Goal: Task Accomplishment & Management: Use online tool/utility

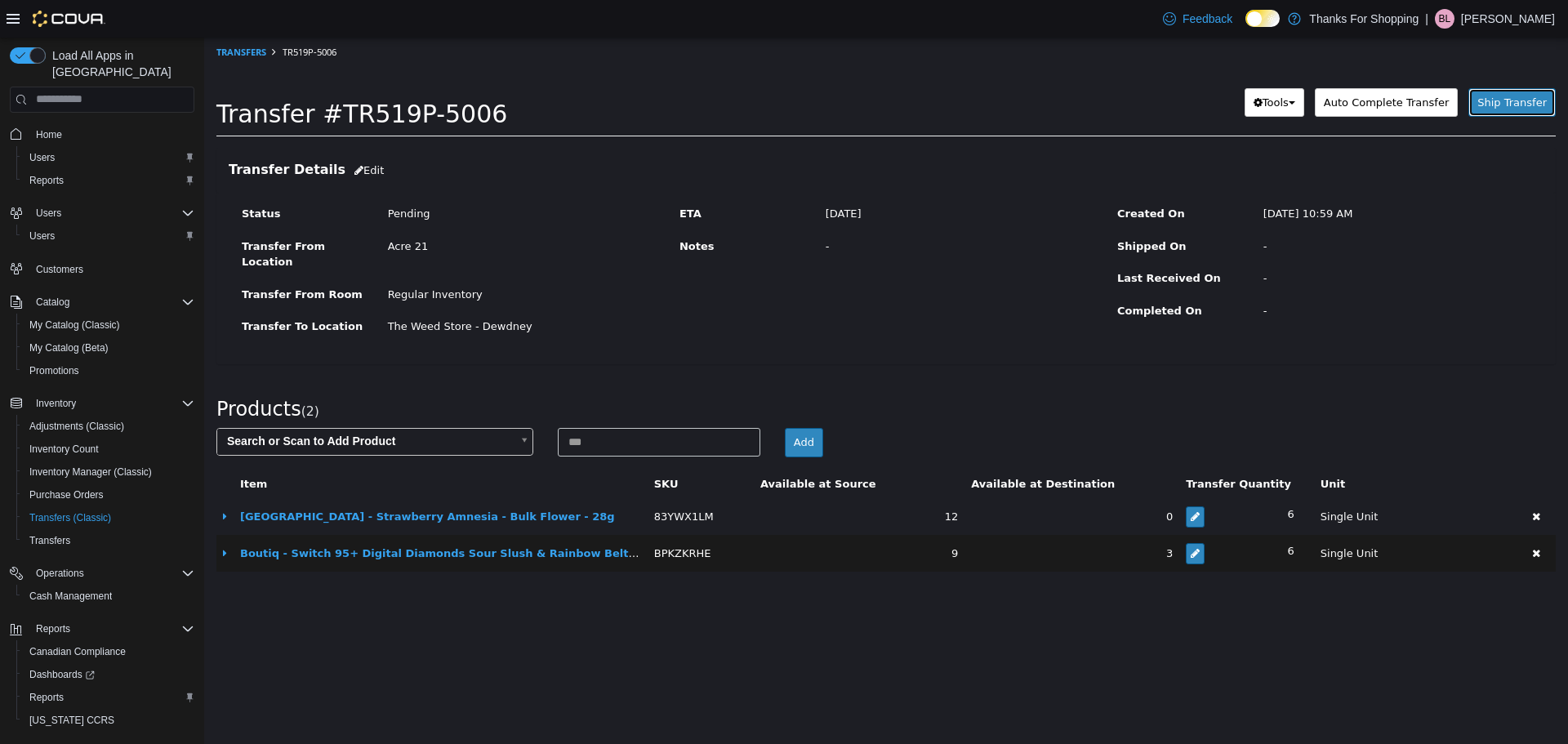
click at [1517, 96] on span "Ship Transfer" at bounding box center [1512, 102] width 70 height 13
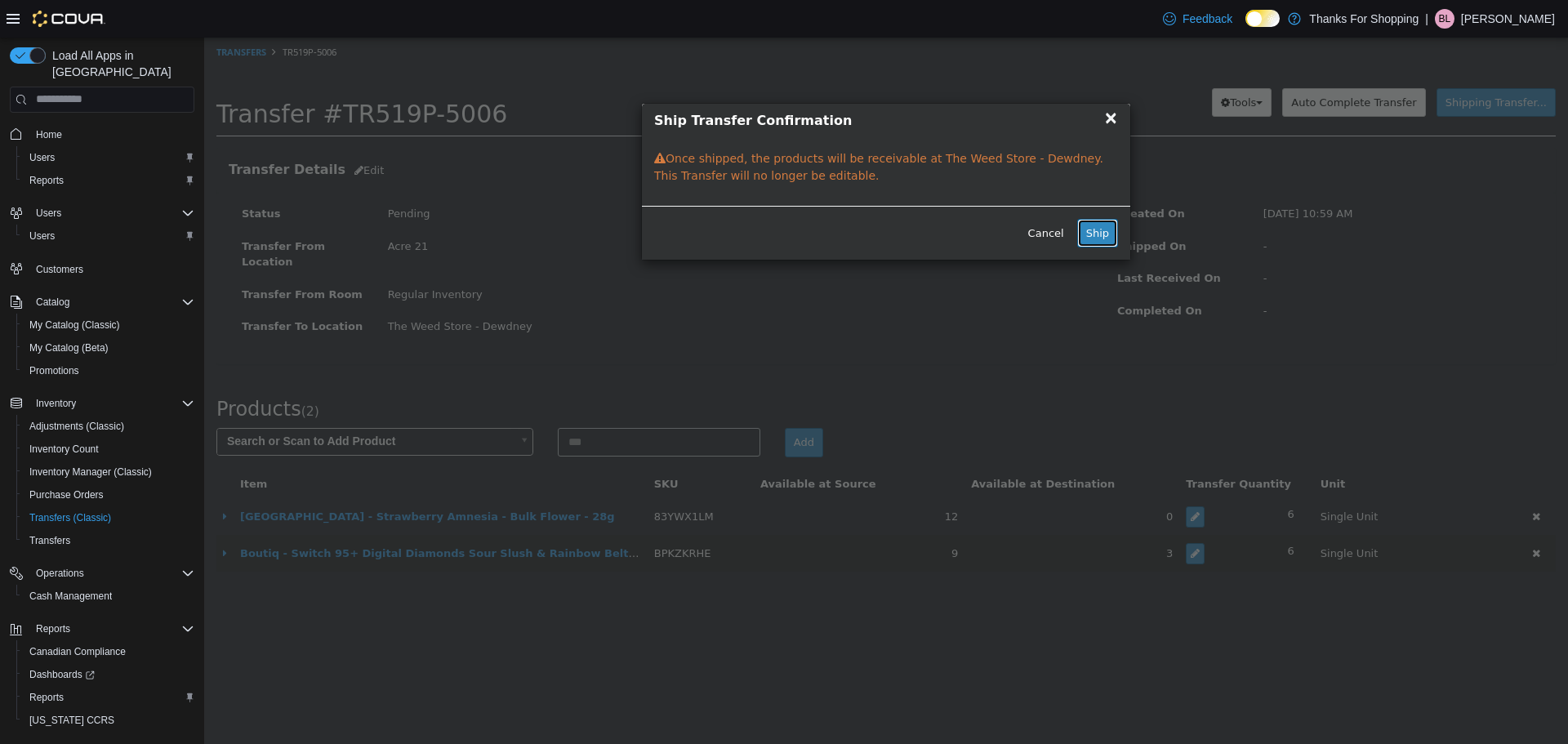
click at [1090, 233] on button "Ship" at bounding box center [1098, 232] width 41 height 29
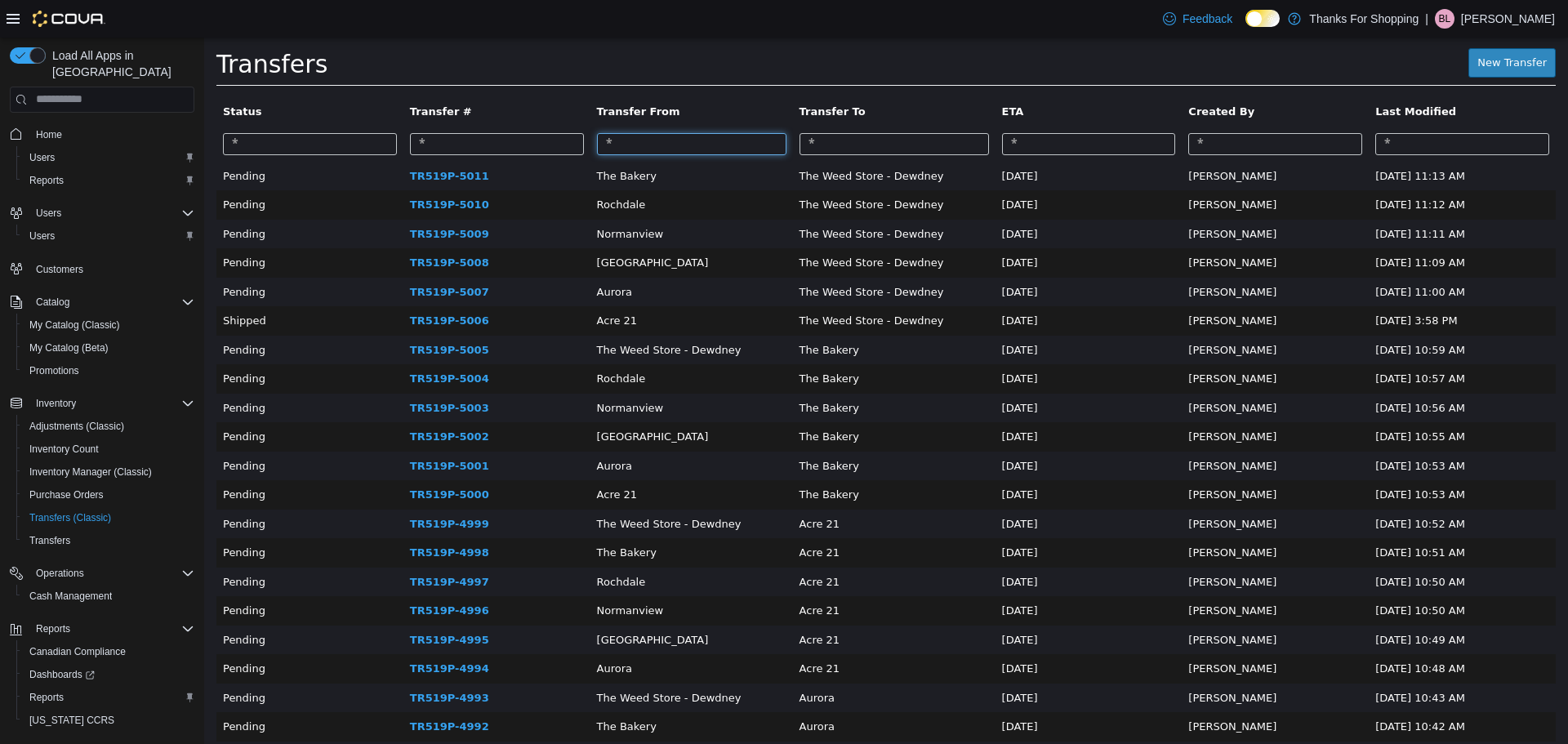
click at [669, 144] on input "search" at bounding box center [692, 143] width 190 height 22
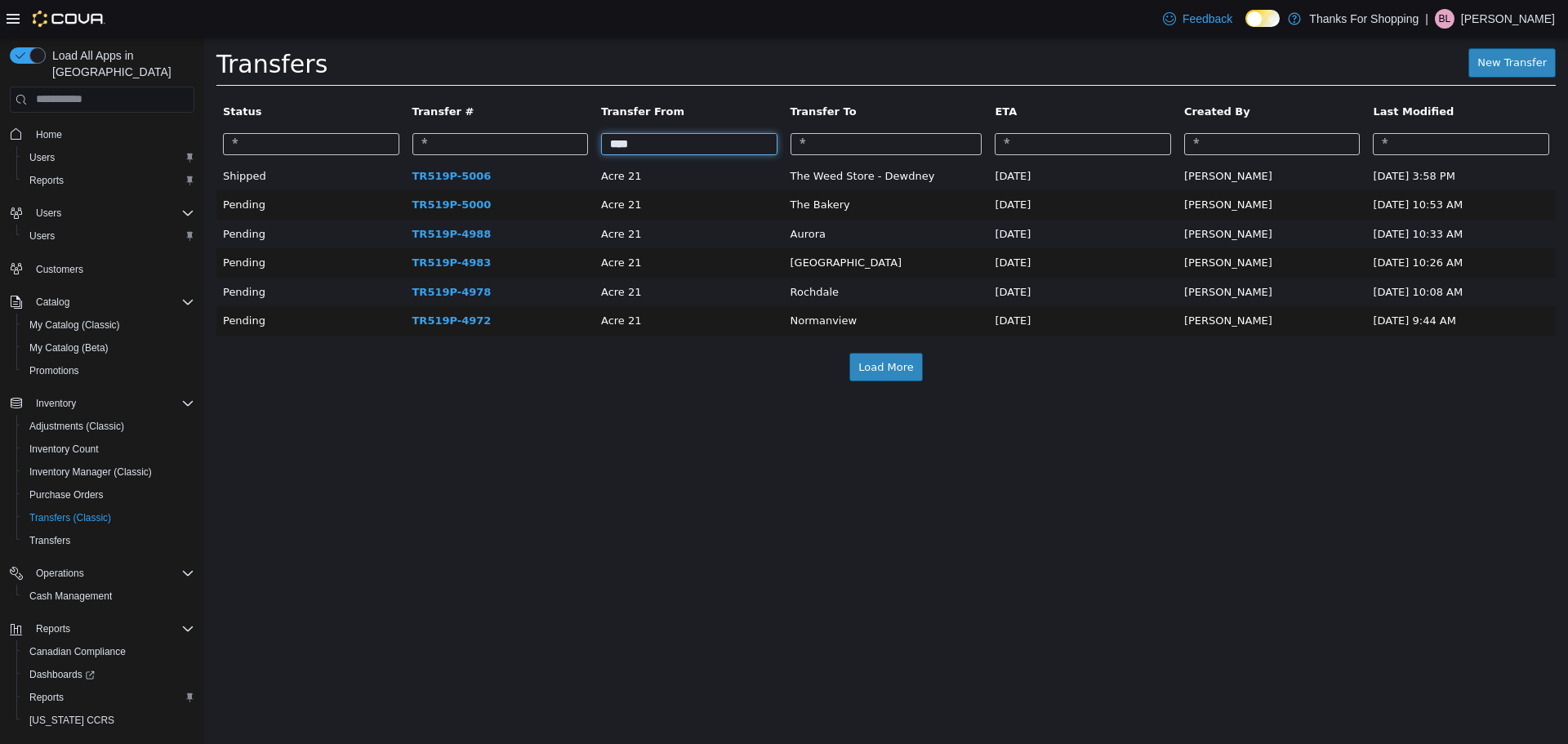
drag, startPoint x: 666, startPoint y: 146, endPoint x: 633, endPoint y: 147, distance: 33.0
click at [633, 147] on input "****" at bounding box center [689, 143] width 176 height 22
type input "*"
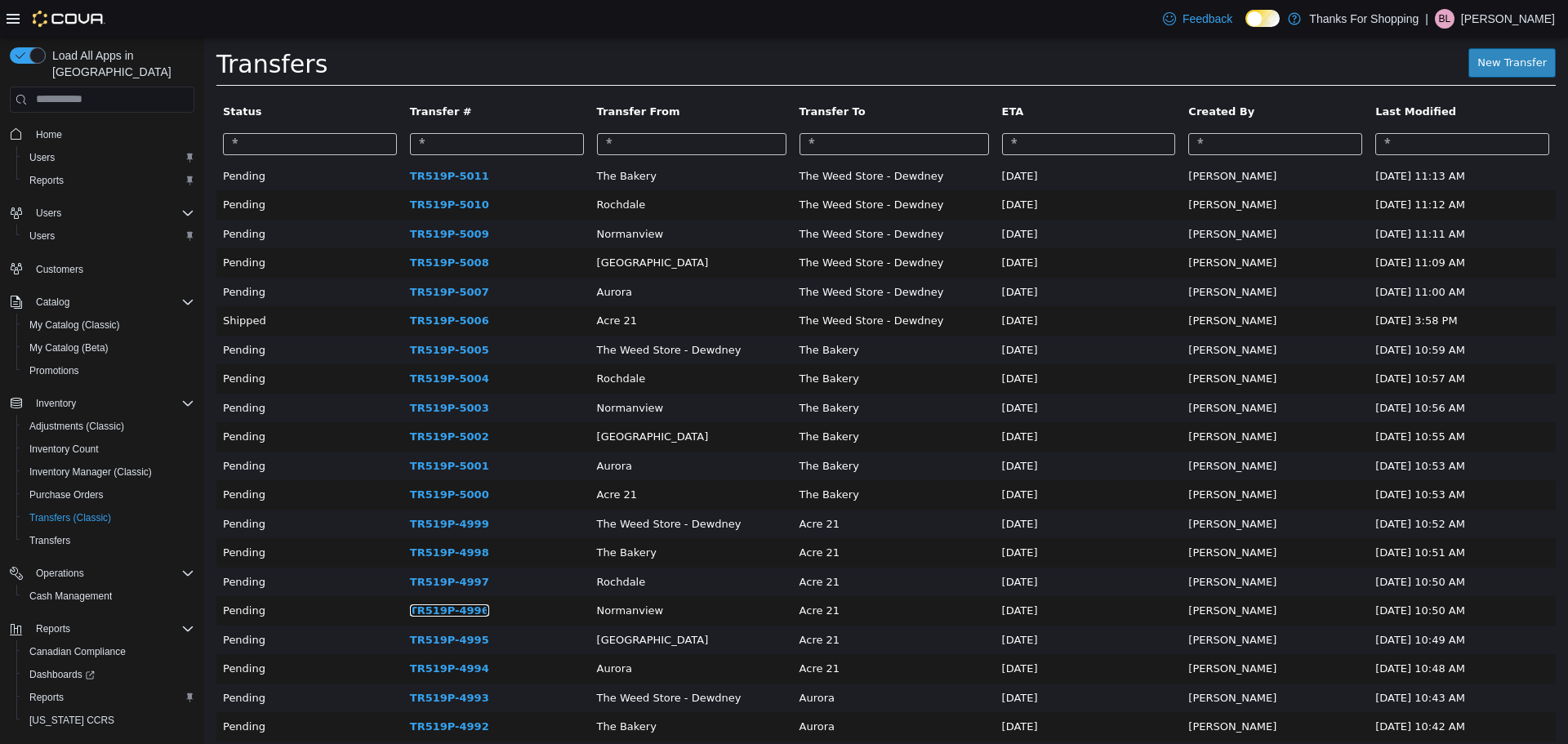
click at [433, 616] on link "TR519P-4996" at bounding box center [450, 610] width 79 height 13
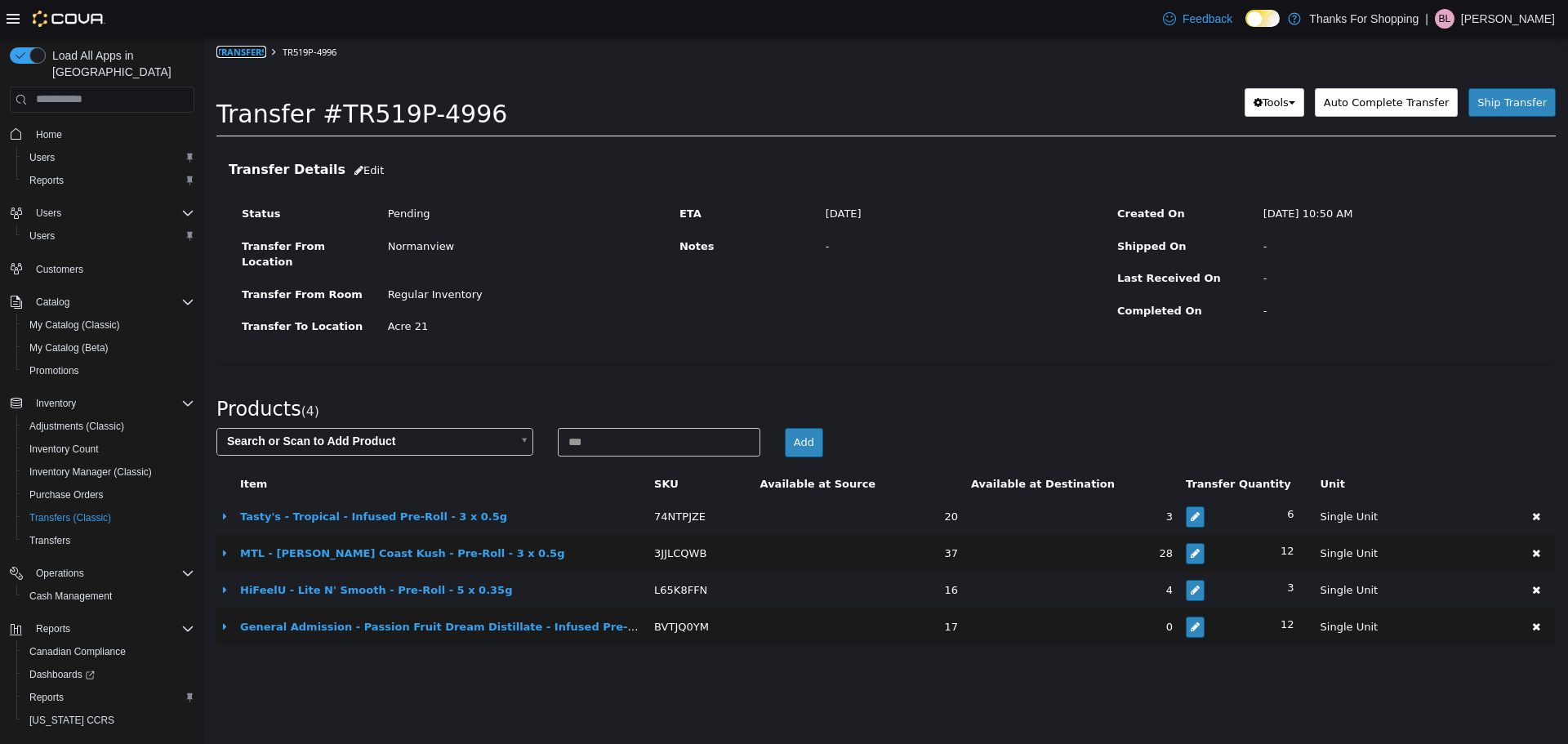
click at [254, 50] on link "Transfers" at bounding box center [242, 50] width 50 height 13
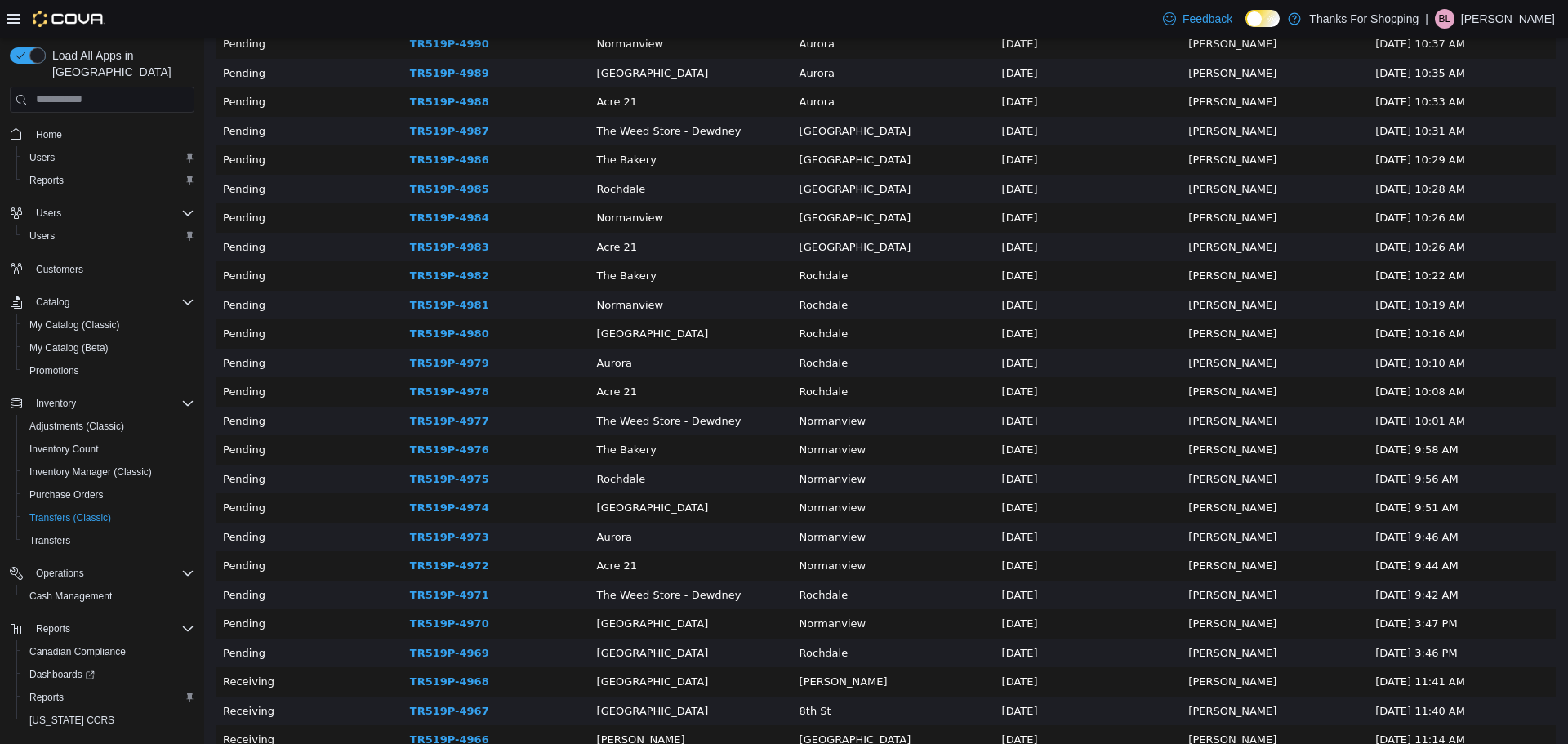
scroll to position [934, 0]
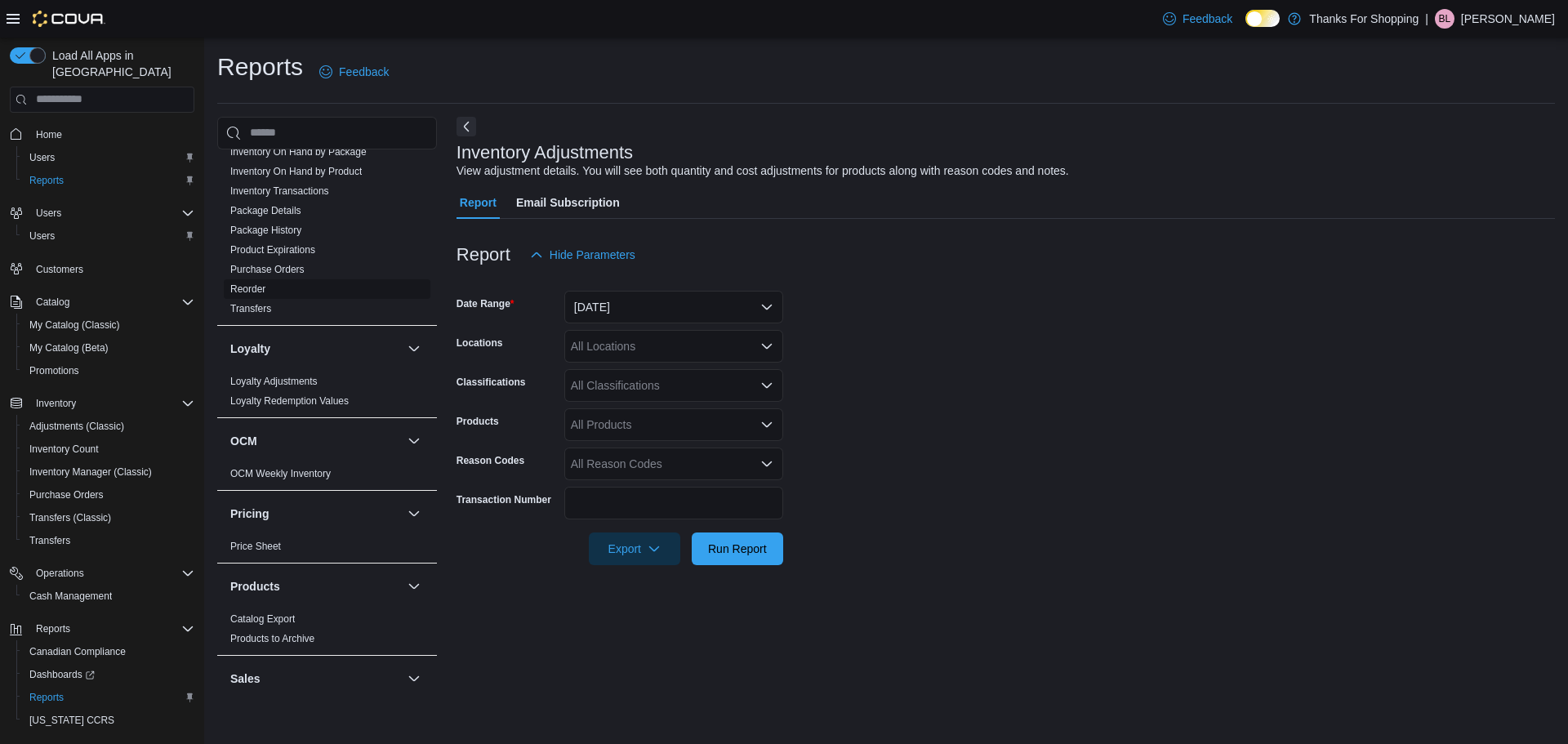
scroll to position [899, 0]
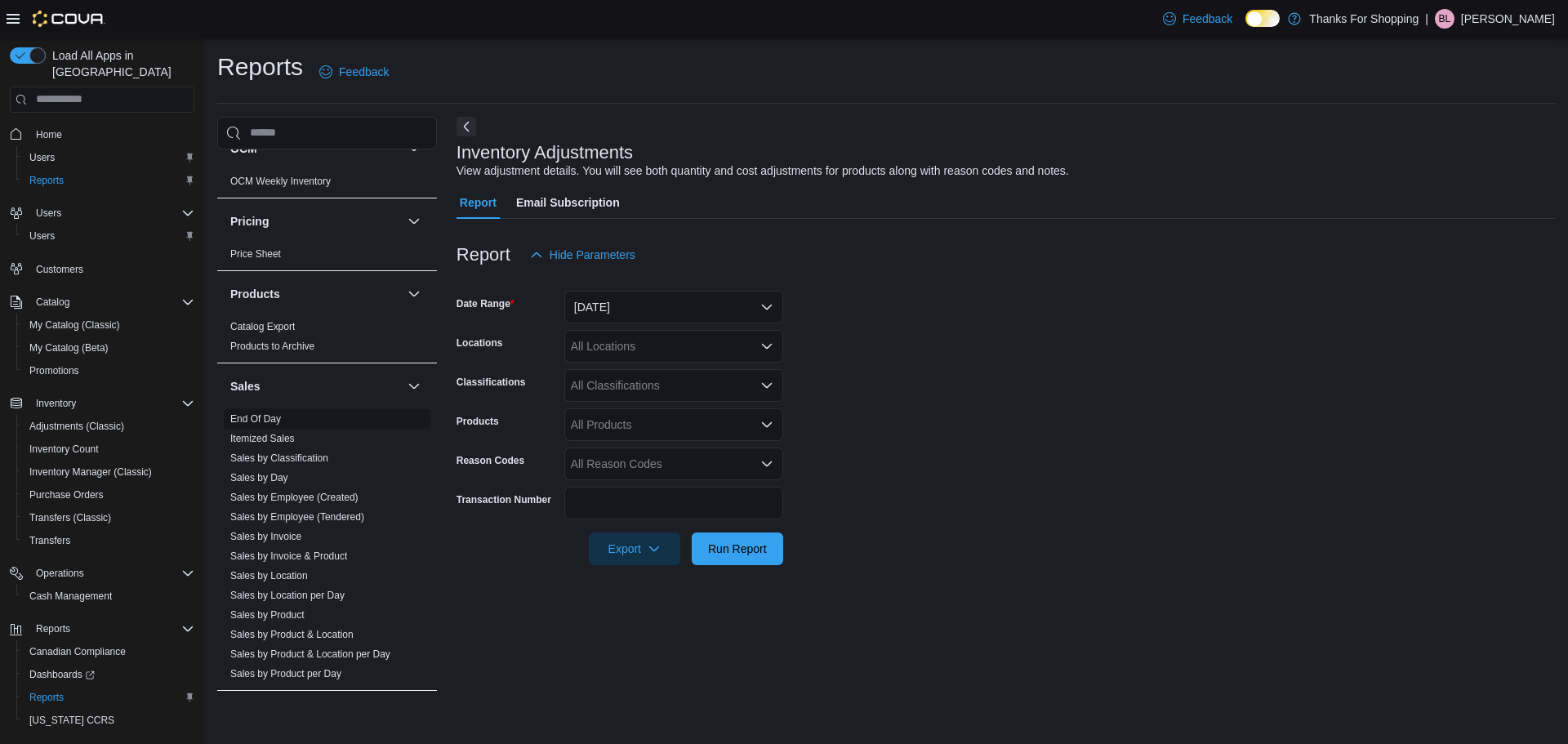
drag, startPoint x: 264, startPoint y: 427, endPoint x: 281, endPoint y: 419, distance: 18.8
click at [264, 427] on span "End Of Day" at bounding box center [327, 419] width 207 height 19
click at [276, 417] on link "End Of Day" at bounding box center [255, 419] width 50 height 12
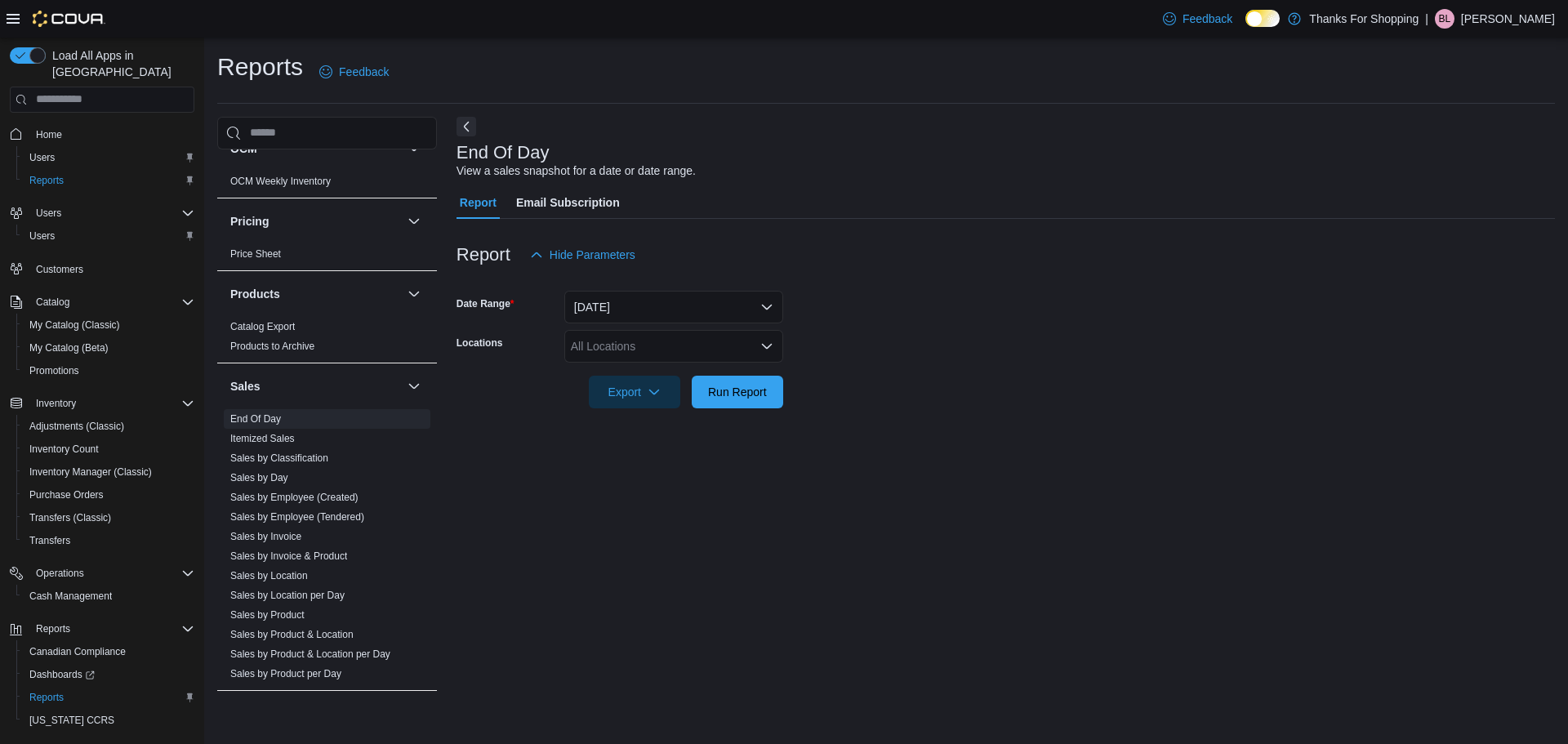
click at [633, 336] on div "All Locations" at bounding box center [673, 346] width 219 height 33
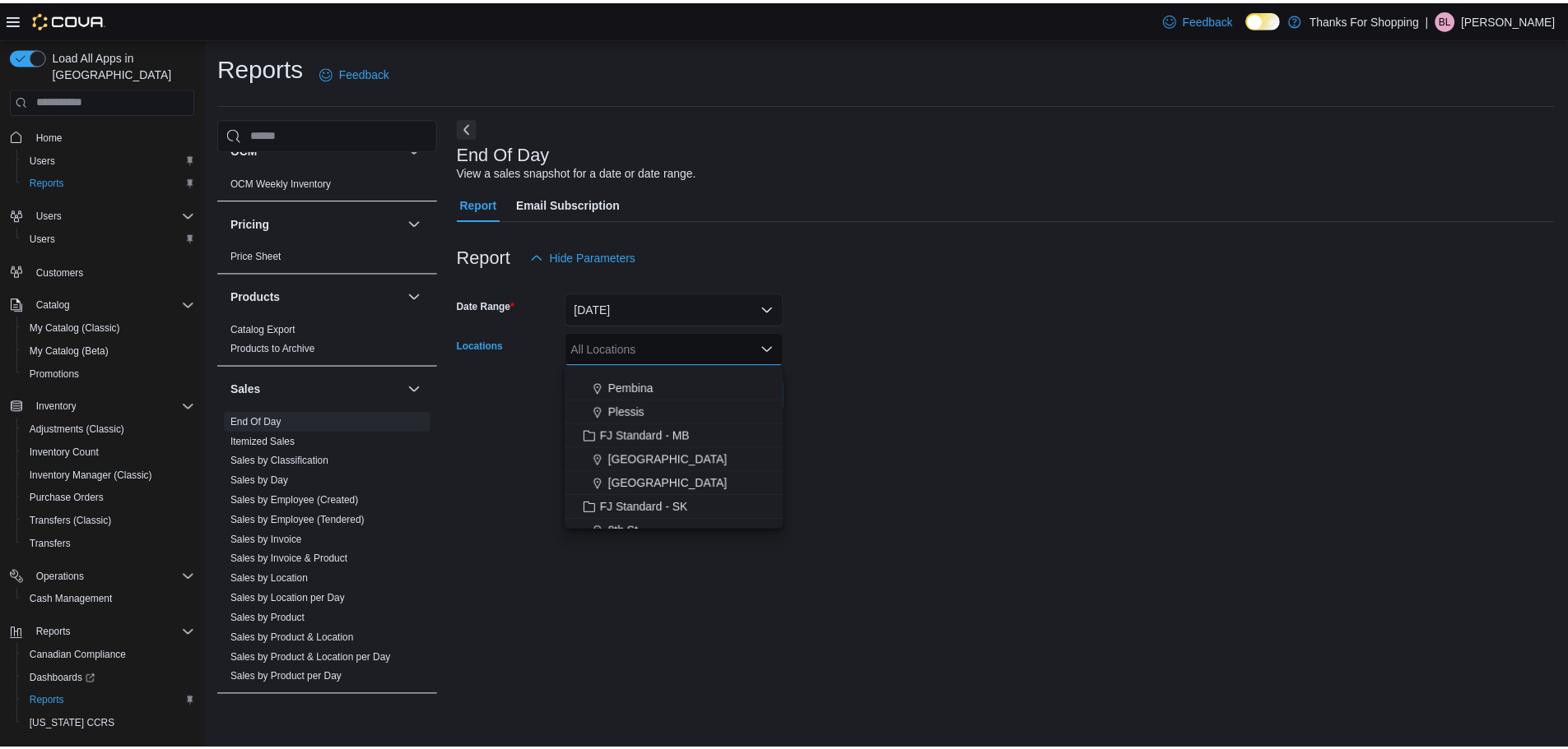
scroll to position [165, 0]
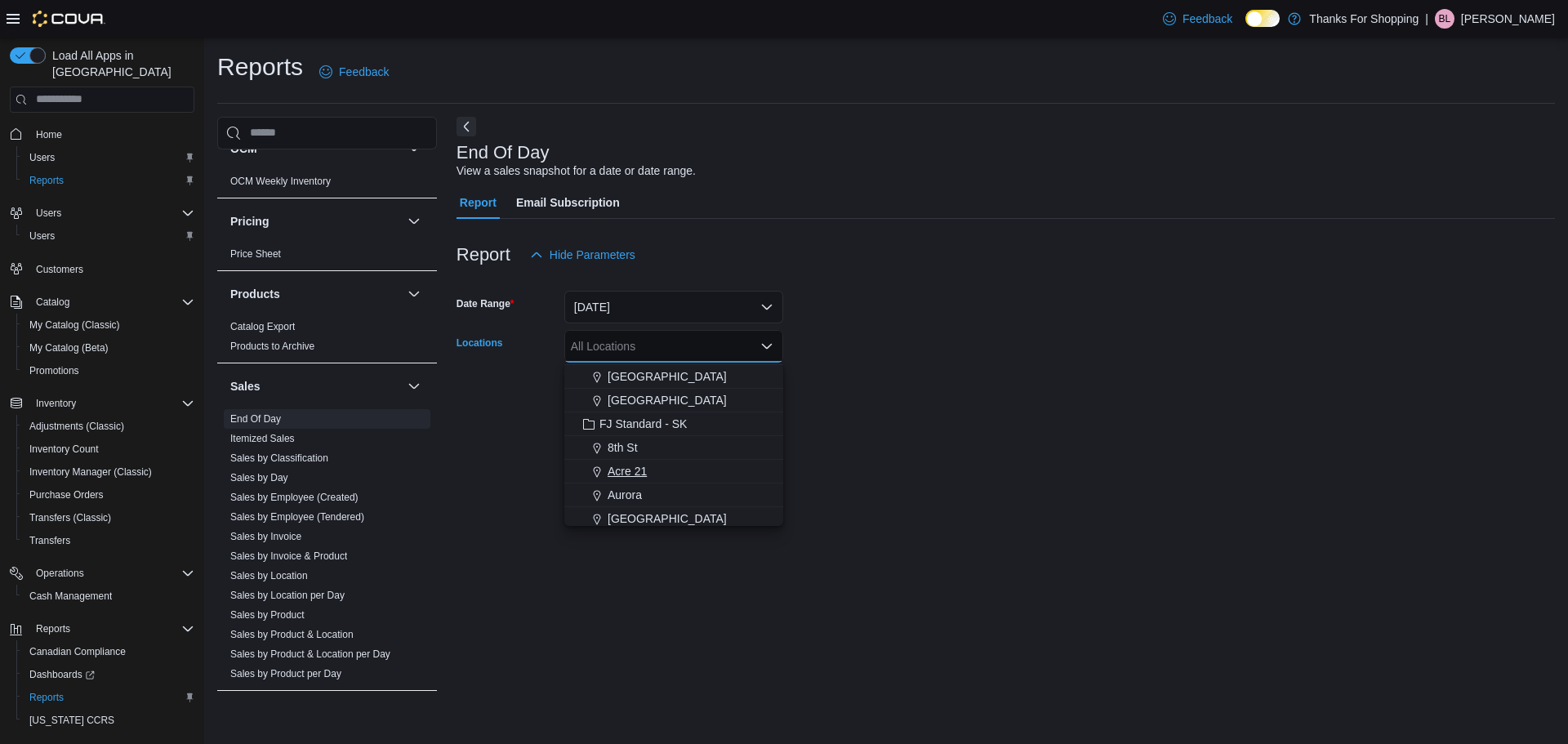
click at [636, 470] on span "Acre 21" at bounding box center [627, 471] width 40 height 16
click at [910, 418] on div at bounding box center [1006, 418] width 1099 height 19
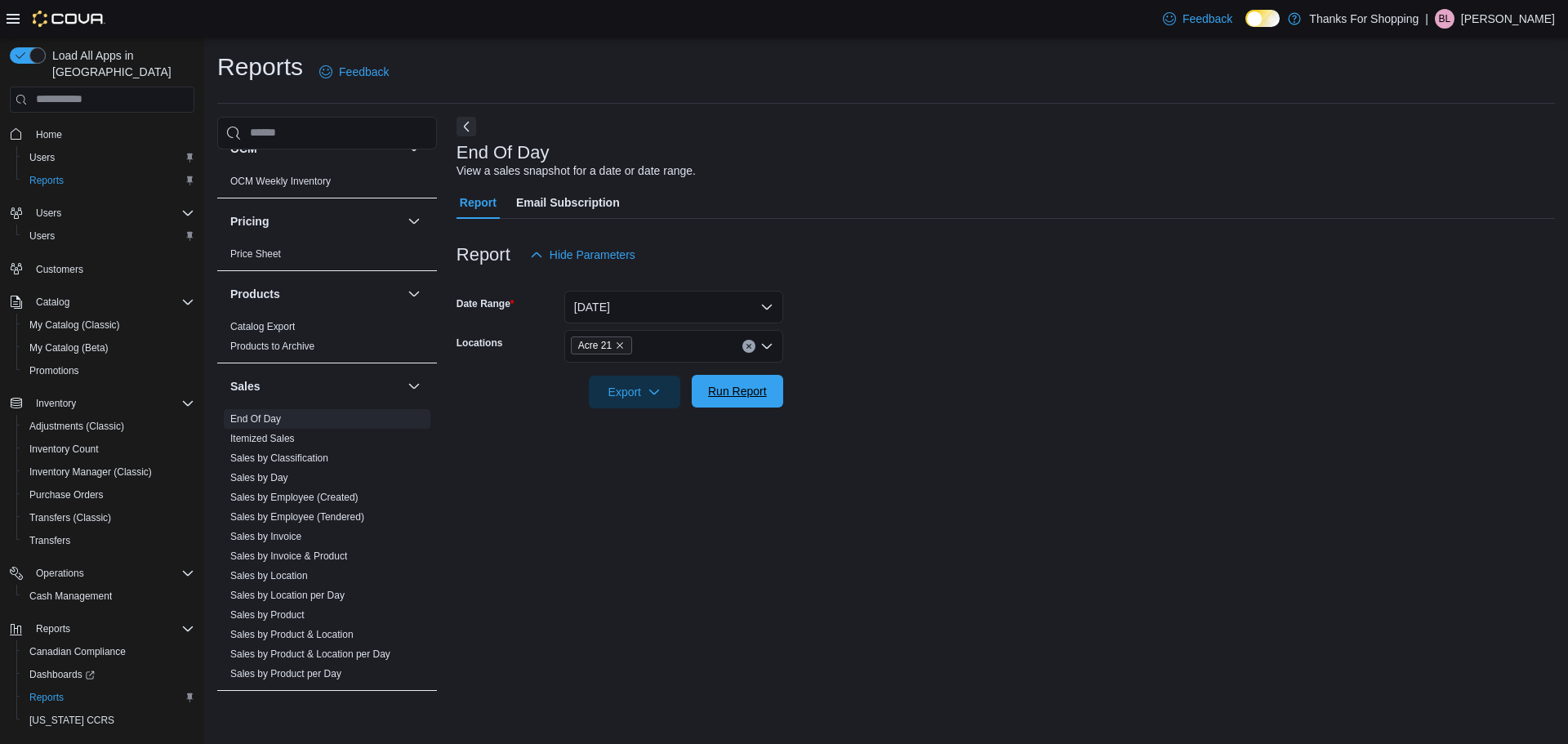
click at [709, 395] on span "Run Report" at bounding box center [737, 391] width 59 height 16
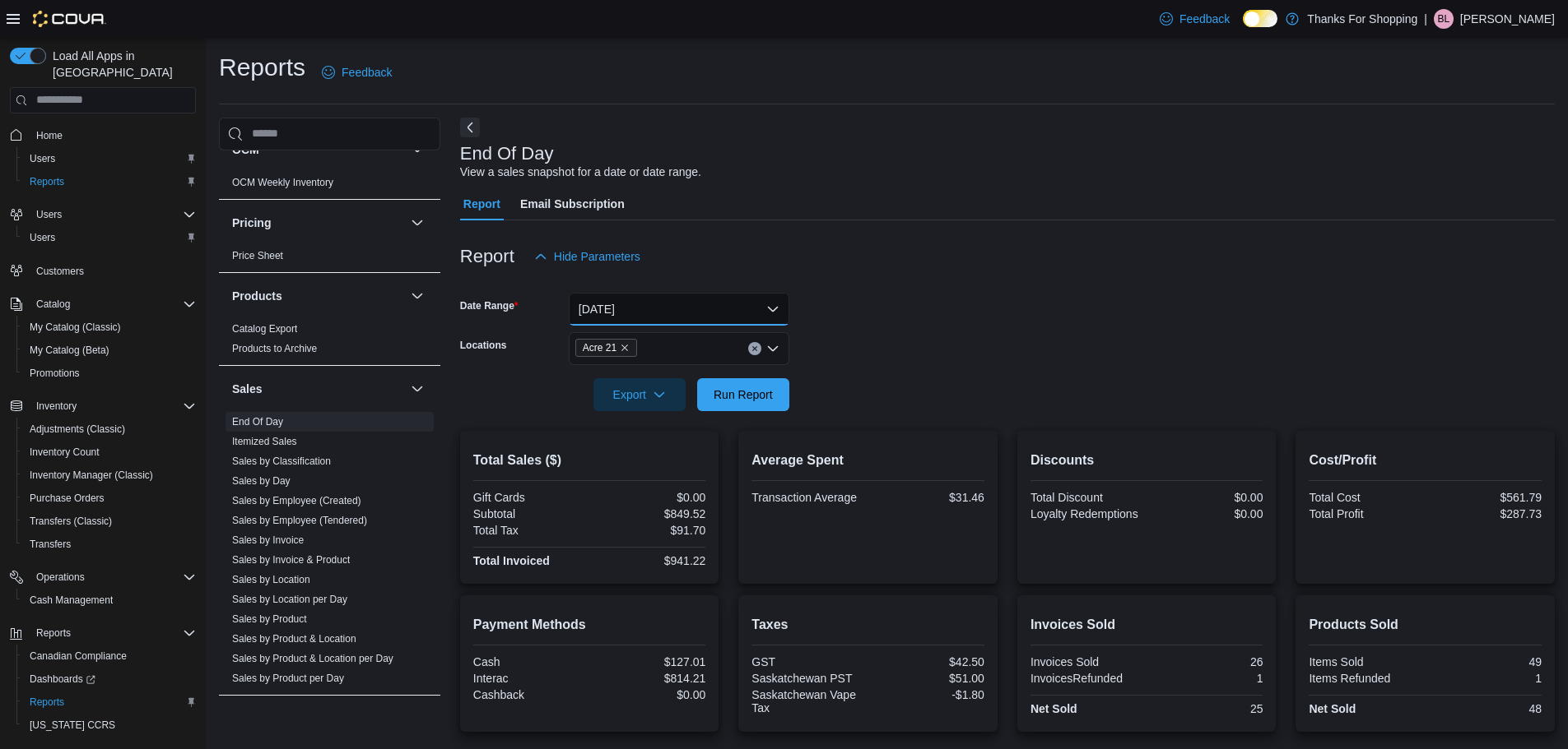
click at [691, 310] on button "Today" at bounding box center [678, 310] width 220 height 33
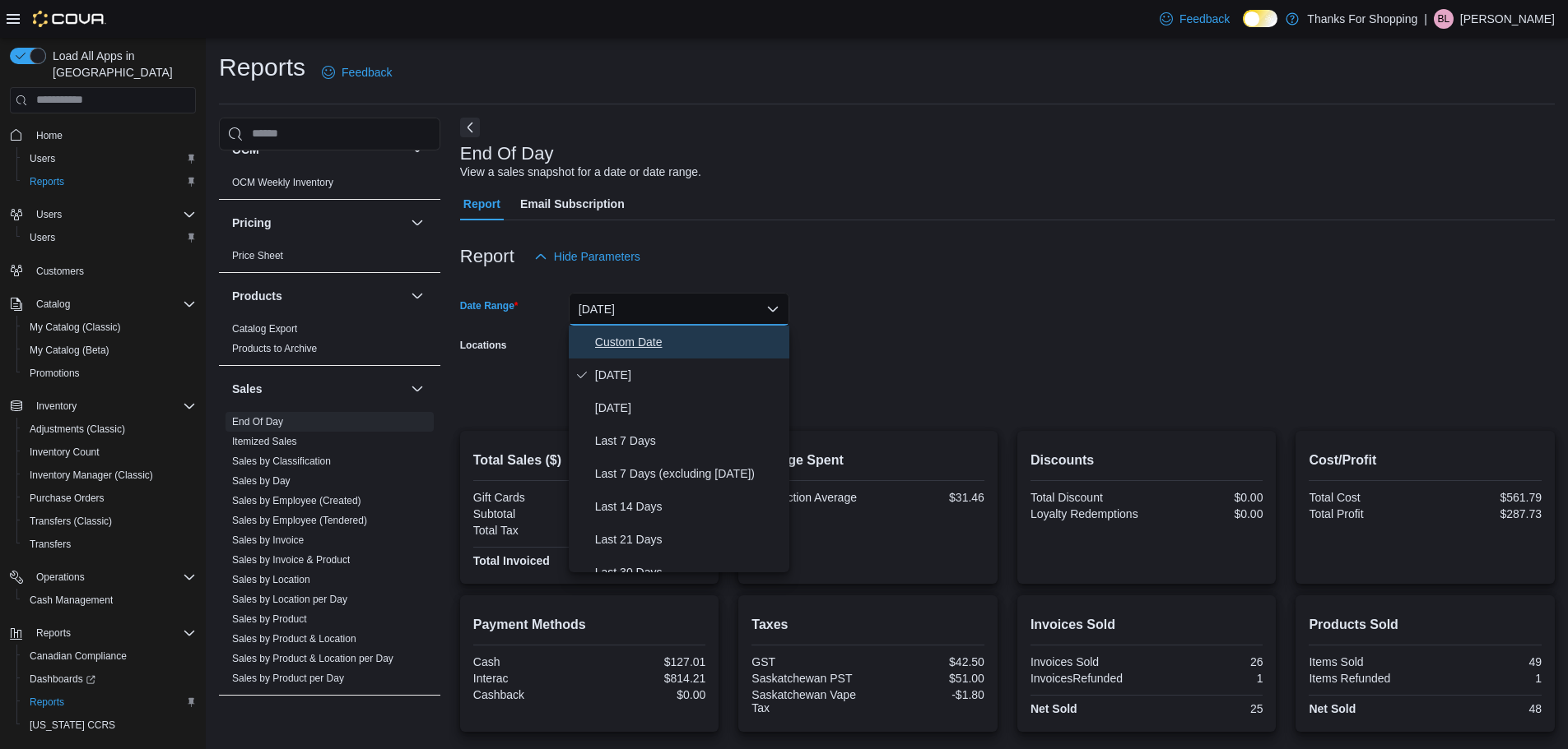
click at [637, 352] on span "Custom Date" at bounding box center [688, 342] width 188 height 19
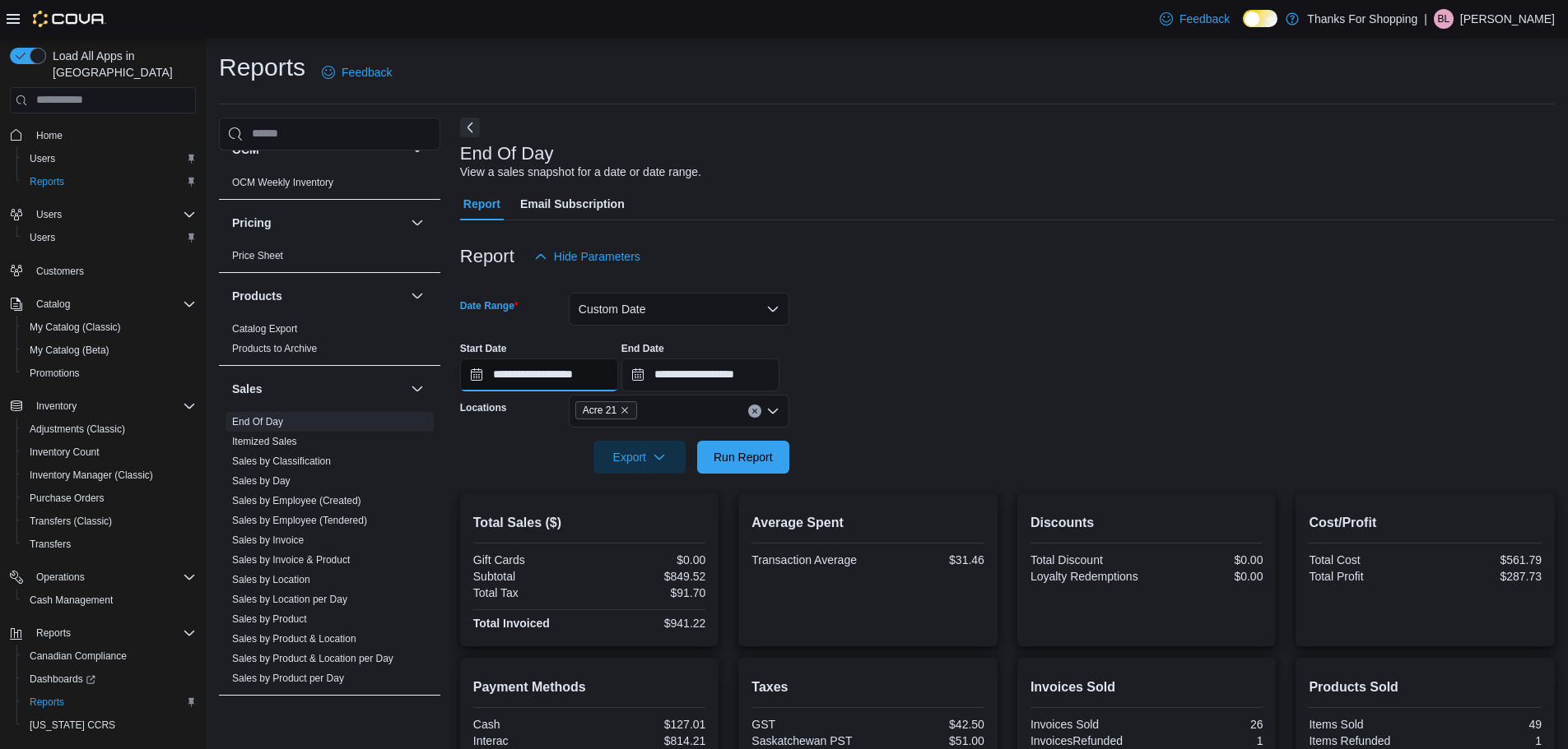
click at [537, 376] on input "**********" at bounding box center [539, 375] width 158 height 33
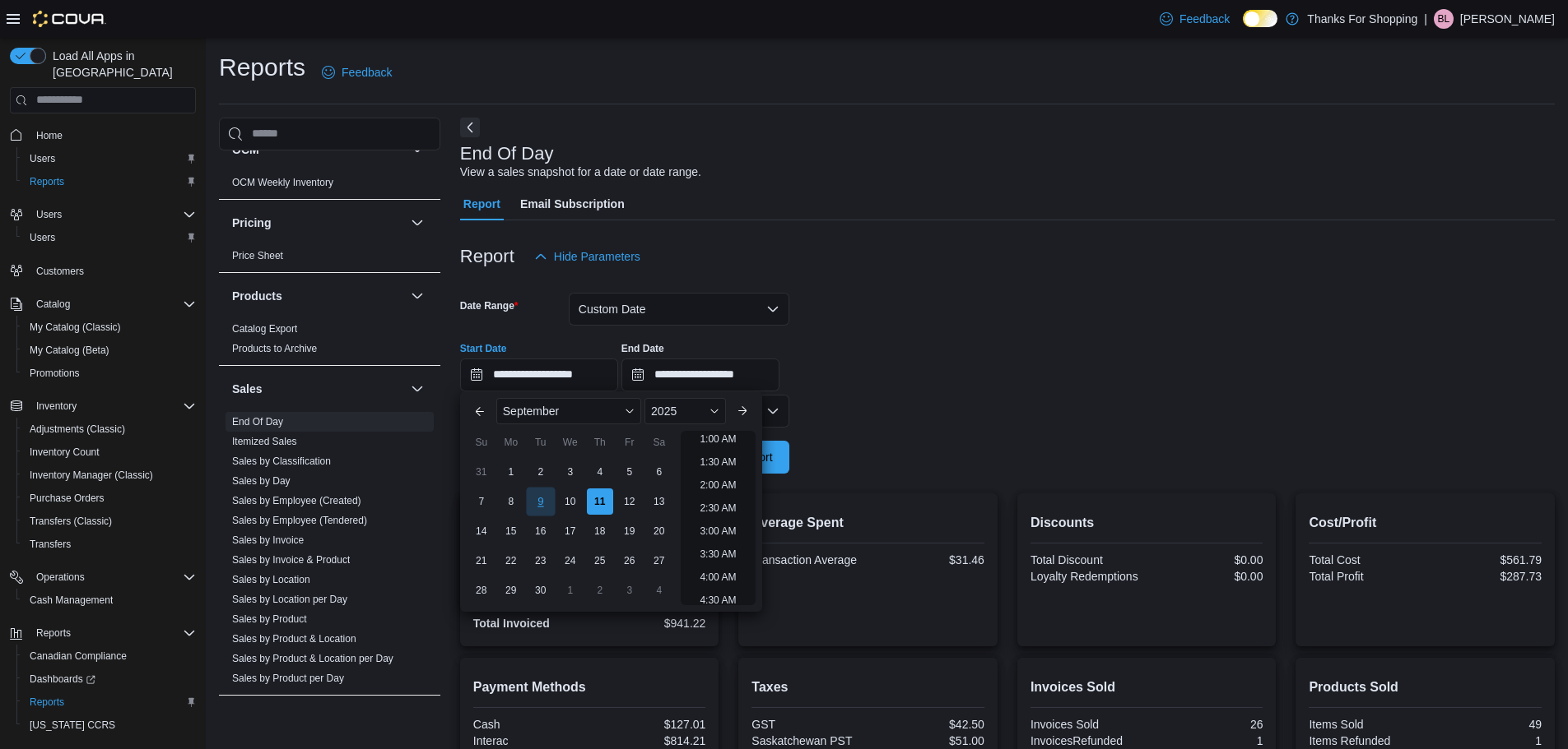
click at [537, 500] on div "9" at bounding box center [541, 502] width 29 height 29
type input "**********"
click at [711, 368] on input "**********" at bounding box center [700, 375] width 158 height 33
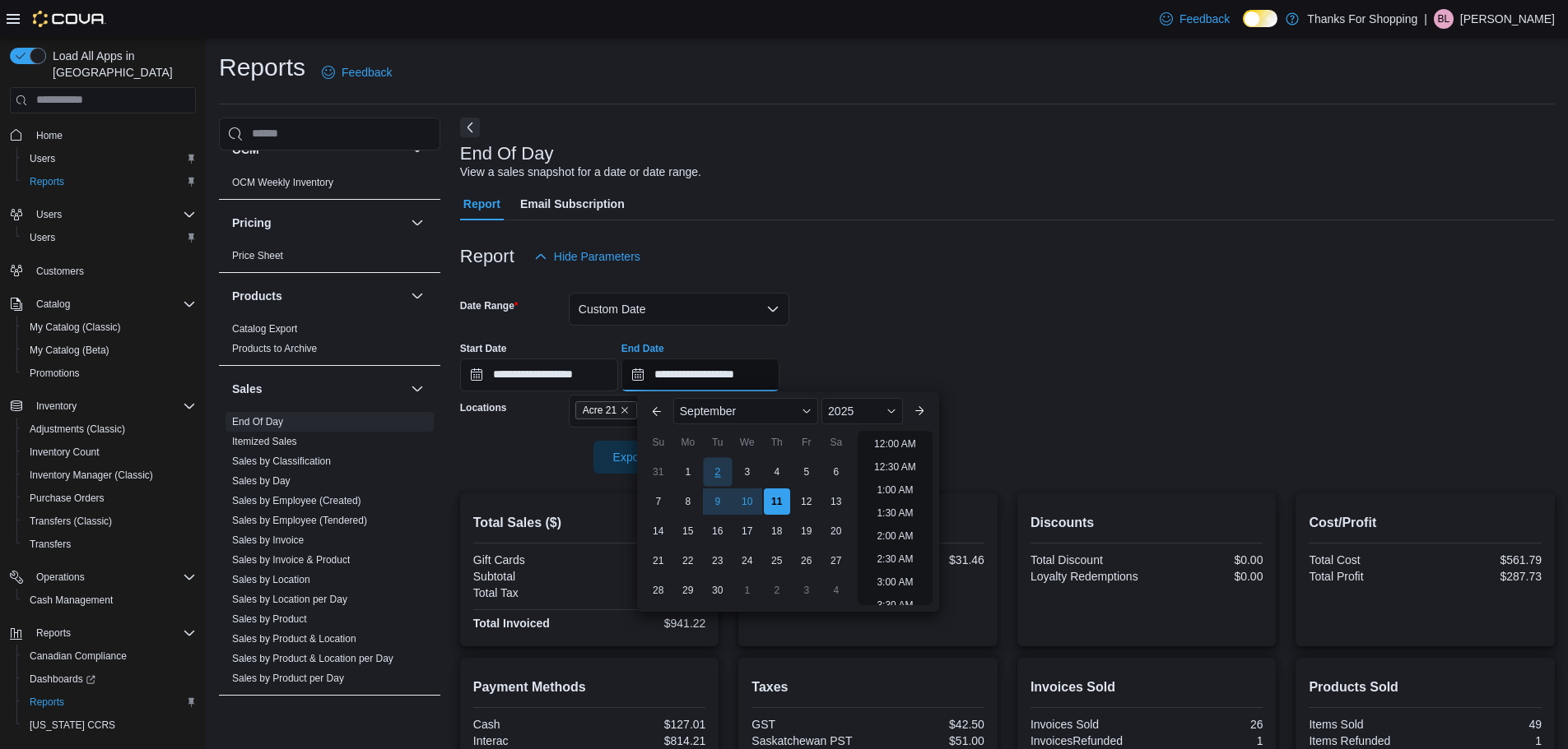
scroll to position [934, 0]
click at [727, 508] on div "9" at bounding box center [717, 502] width 29 height 29
type input "**********"
click at [921, 259] on div "Report Hide Parameters" at bounding box center [1007, 257] width 1094 height 33
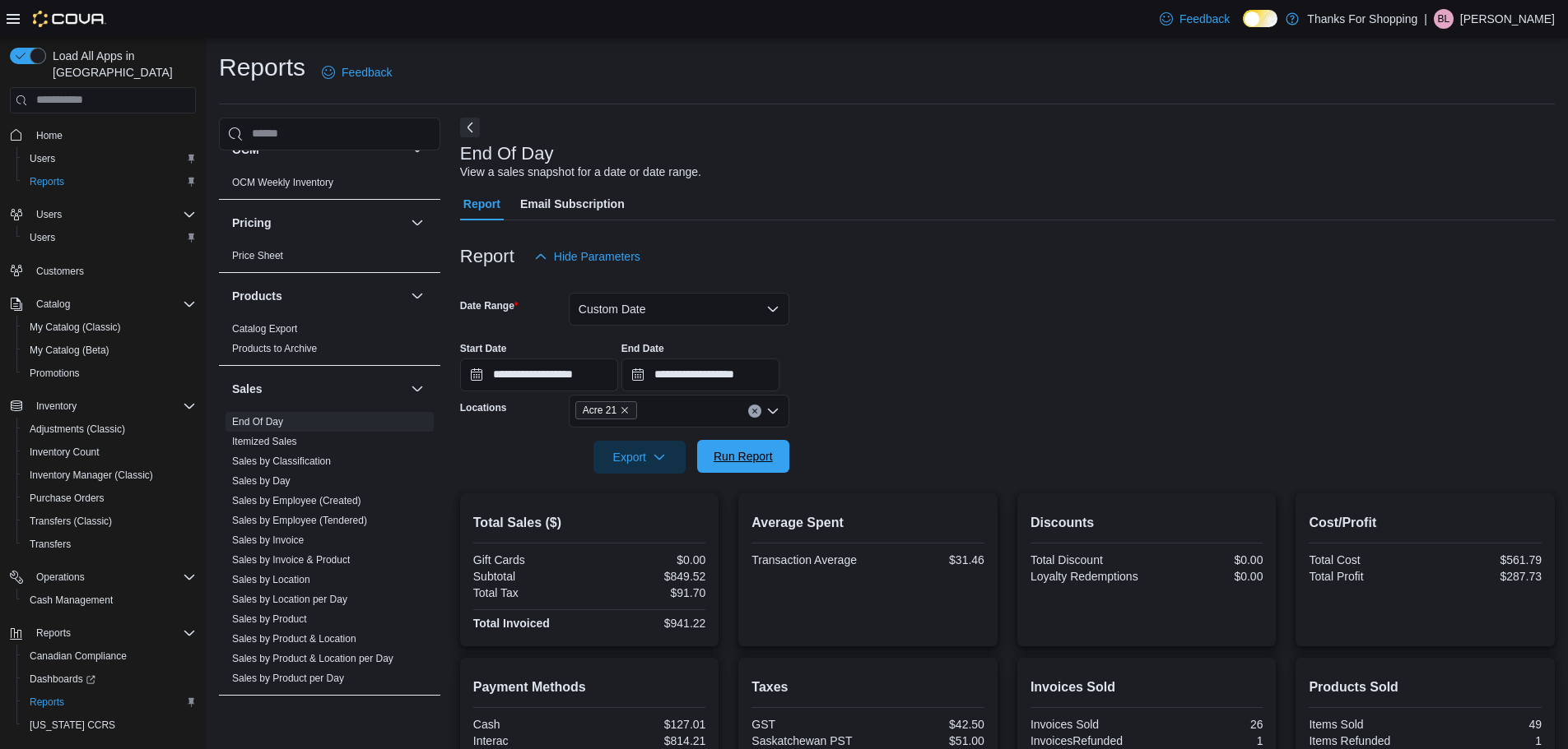
click at [766, 446] on span "Run Report" at bounding box center [743, 457] width 72 height 33
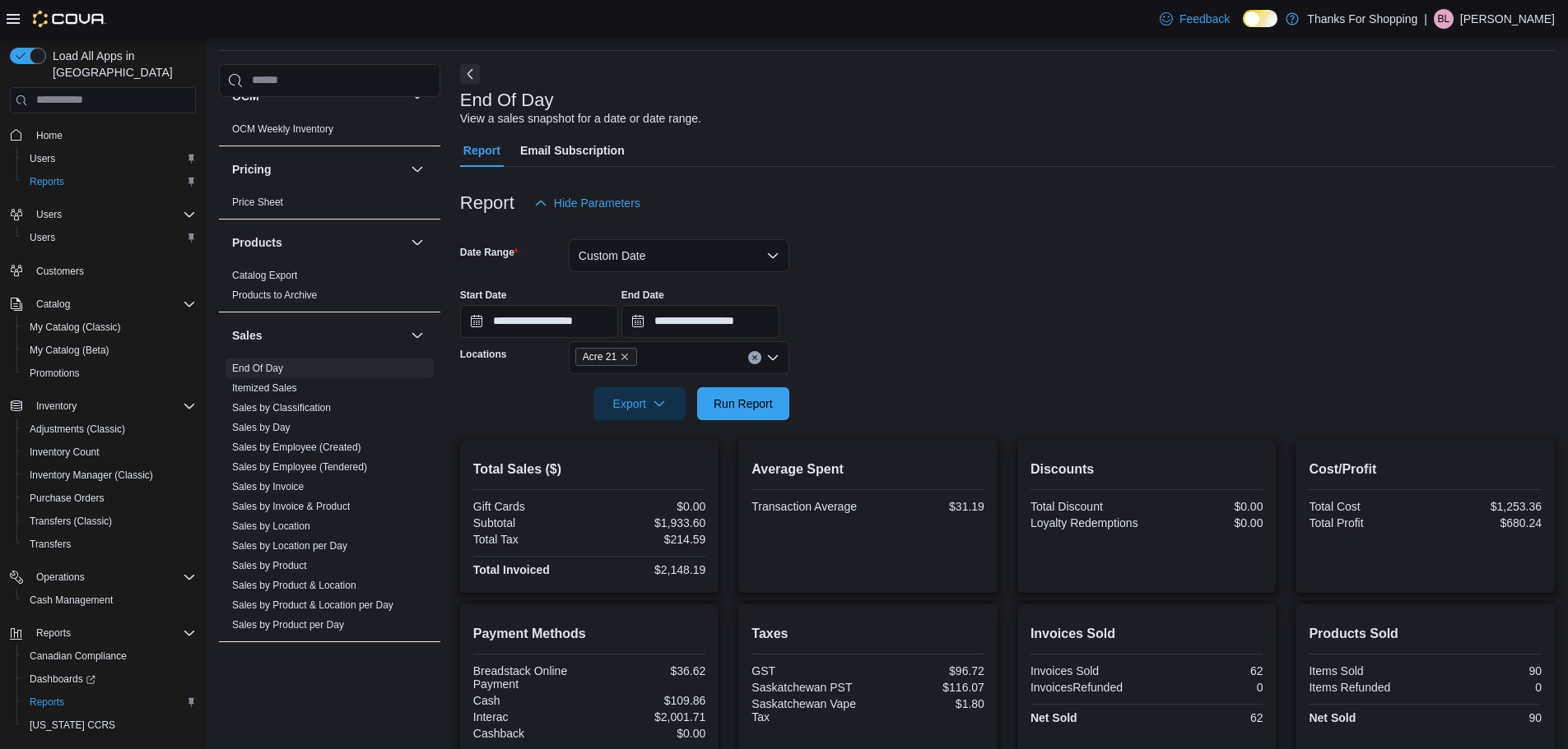
scroll to position [82, 0]
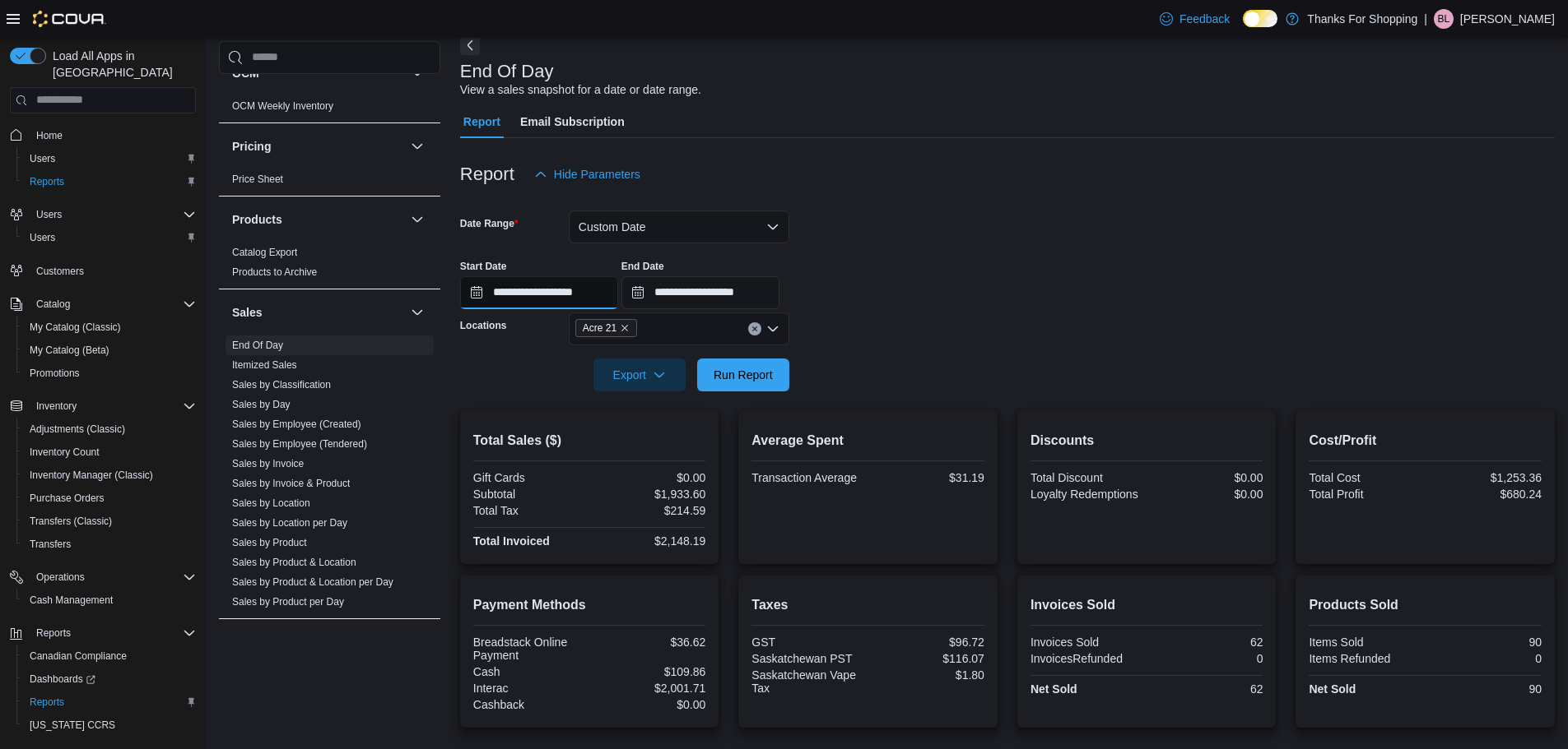
click at [516, 304] on input "**********" at bounding box center [539, 293] width 158 height 33
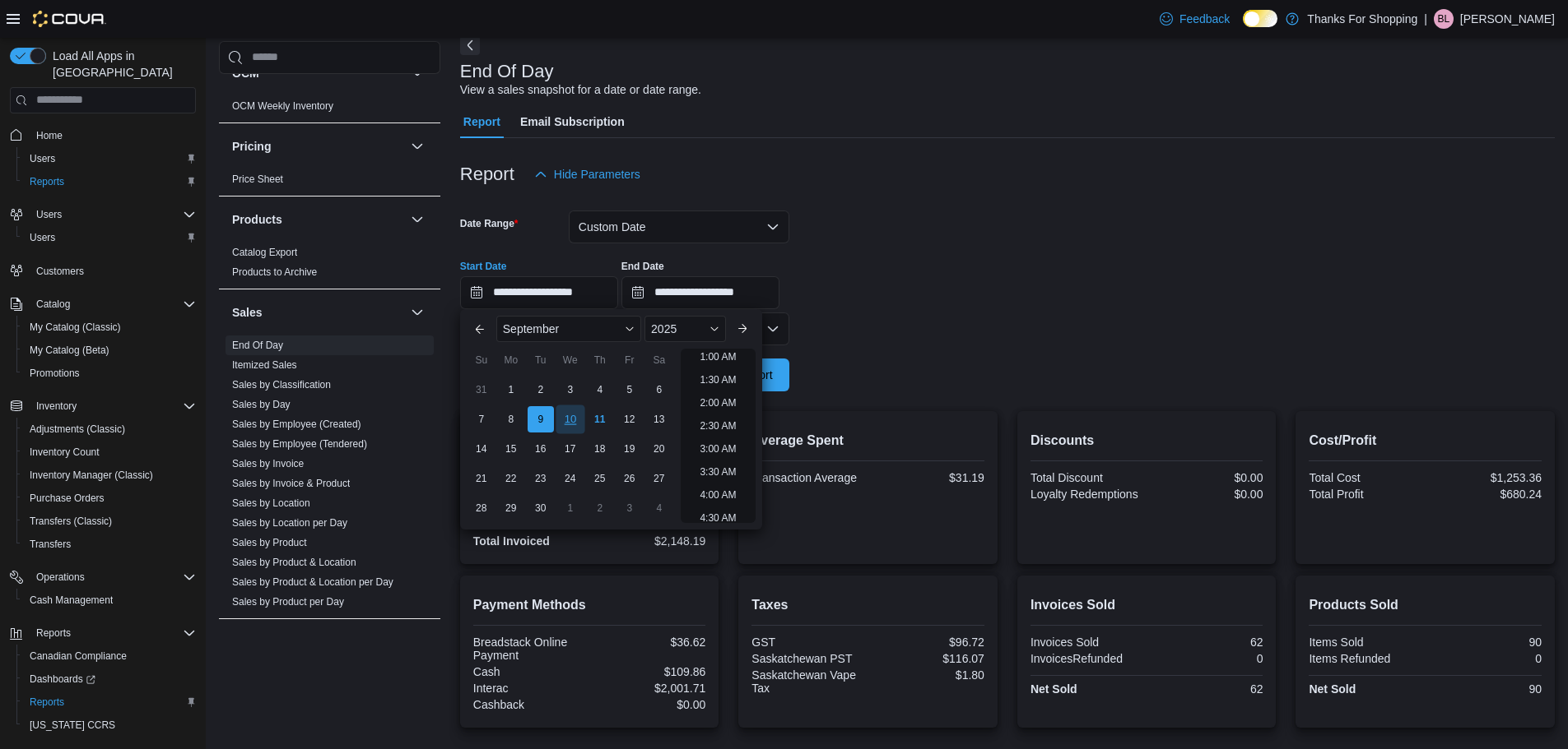
click at [568, 426] on div "10" at bounding box center [570, 419] width 29 height 29
type input "**********"
click at [911, 299] on div "**********" at bounding box center [1007, 278] width 1094 height 62
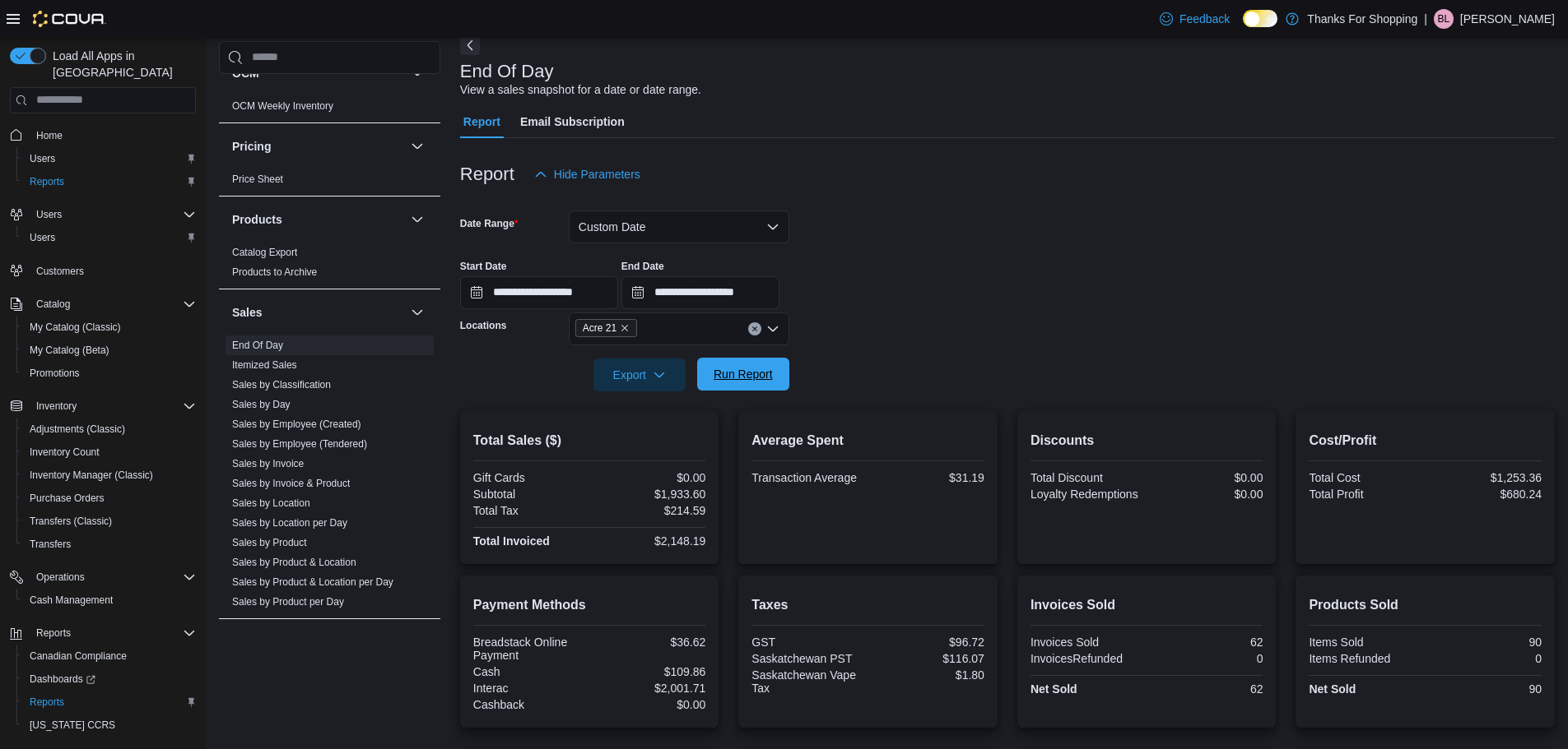
click at [780, 372] on button "Run Report" at bounding box center [743, 374] width 93 height 33
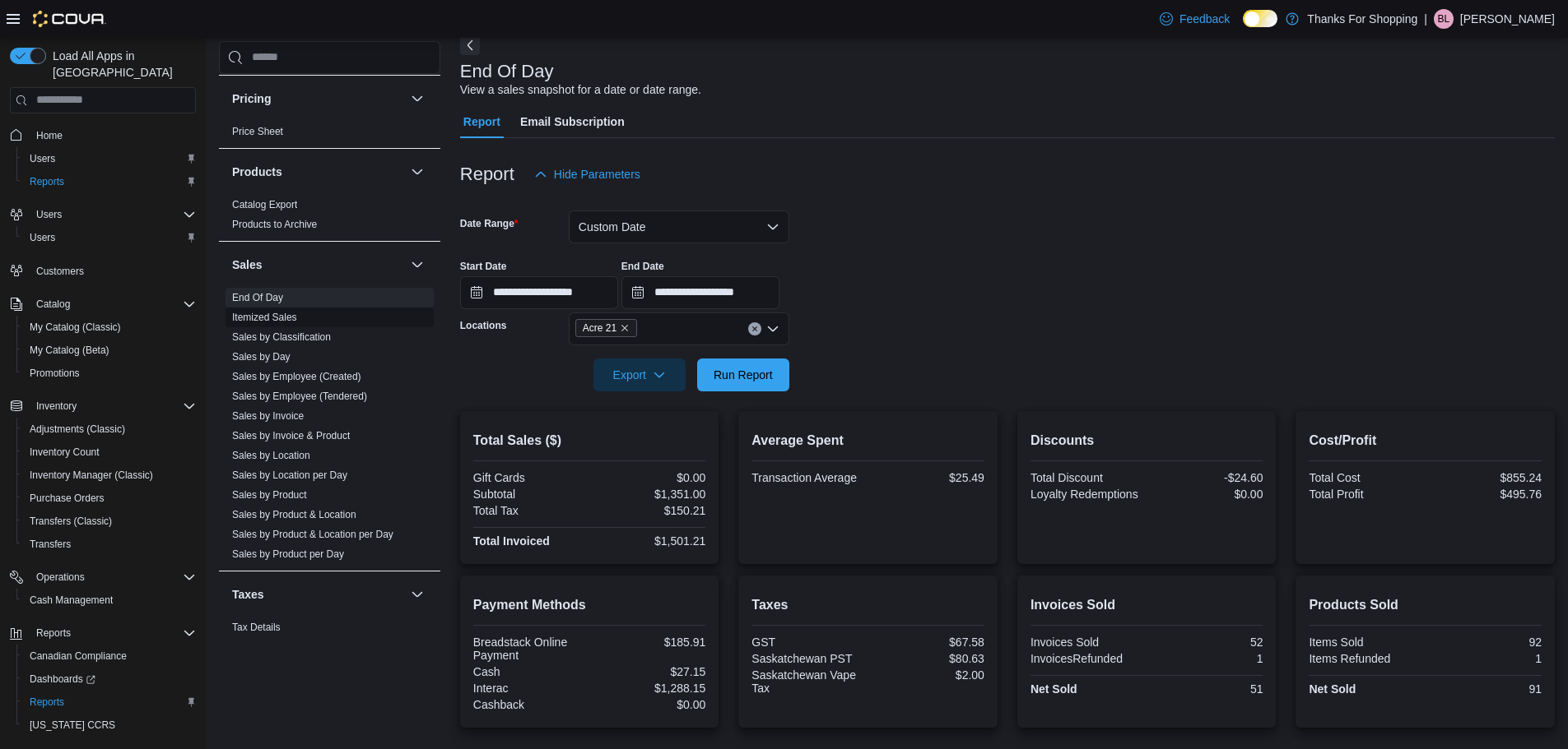
scroll to position [997, 0]
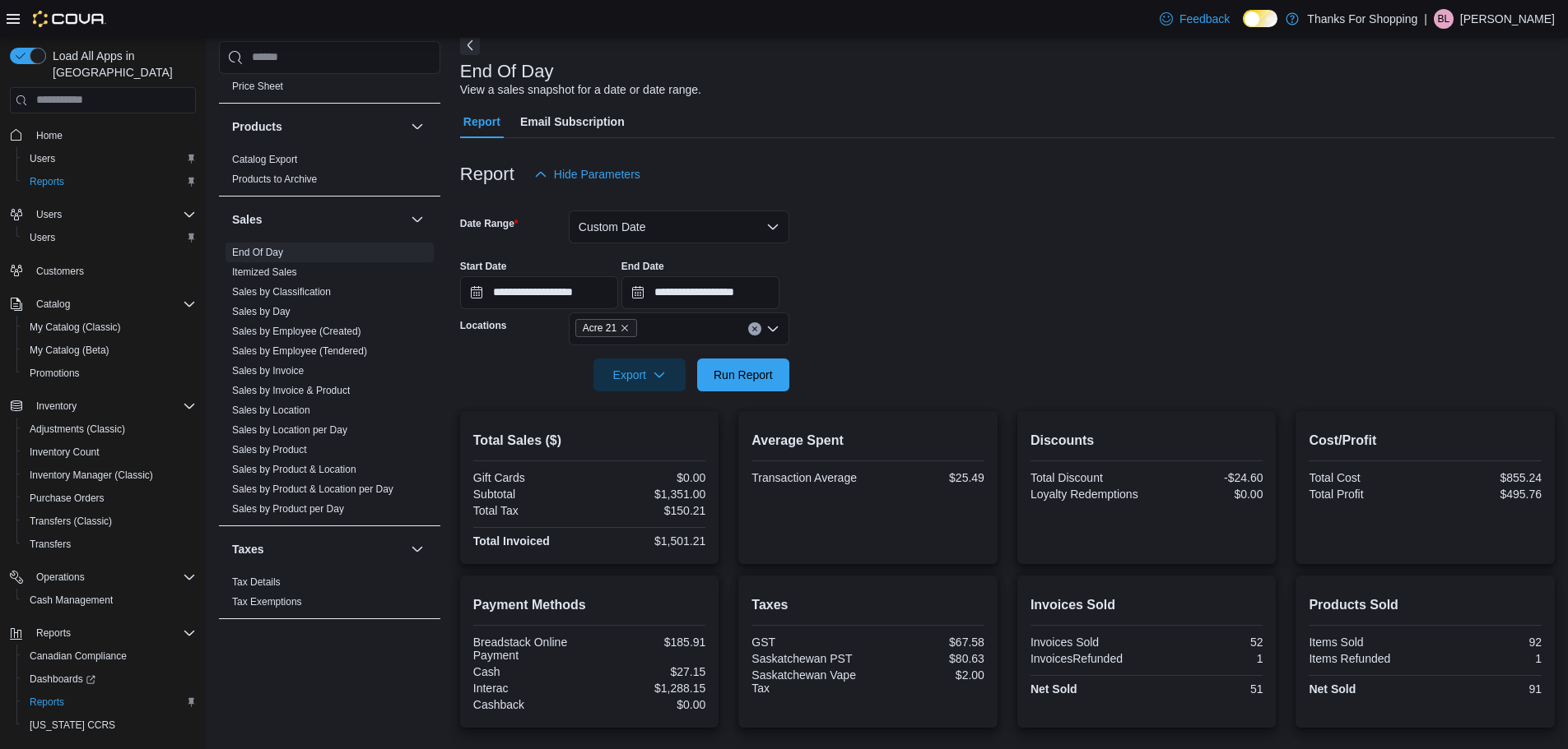
drag, startPoint x: 549, startPoint y: 312, endPoint x: 557, endPoint y: 317, distance: 9.4
click at [549, 313] on div "Locations" at bounding box center [511, 329] width 102 height 33
click at [555, 300] on input "**********" at bounding box center [539, 293] width 158 height 33
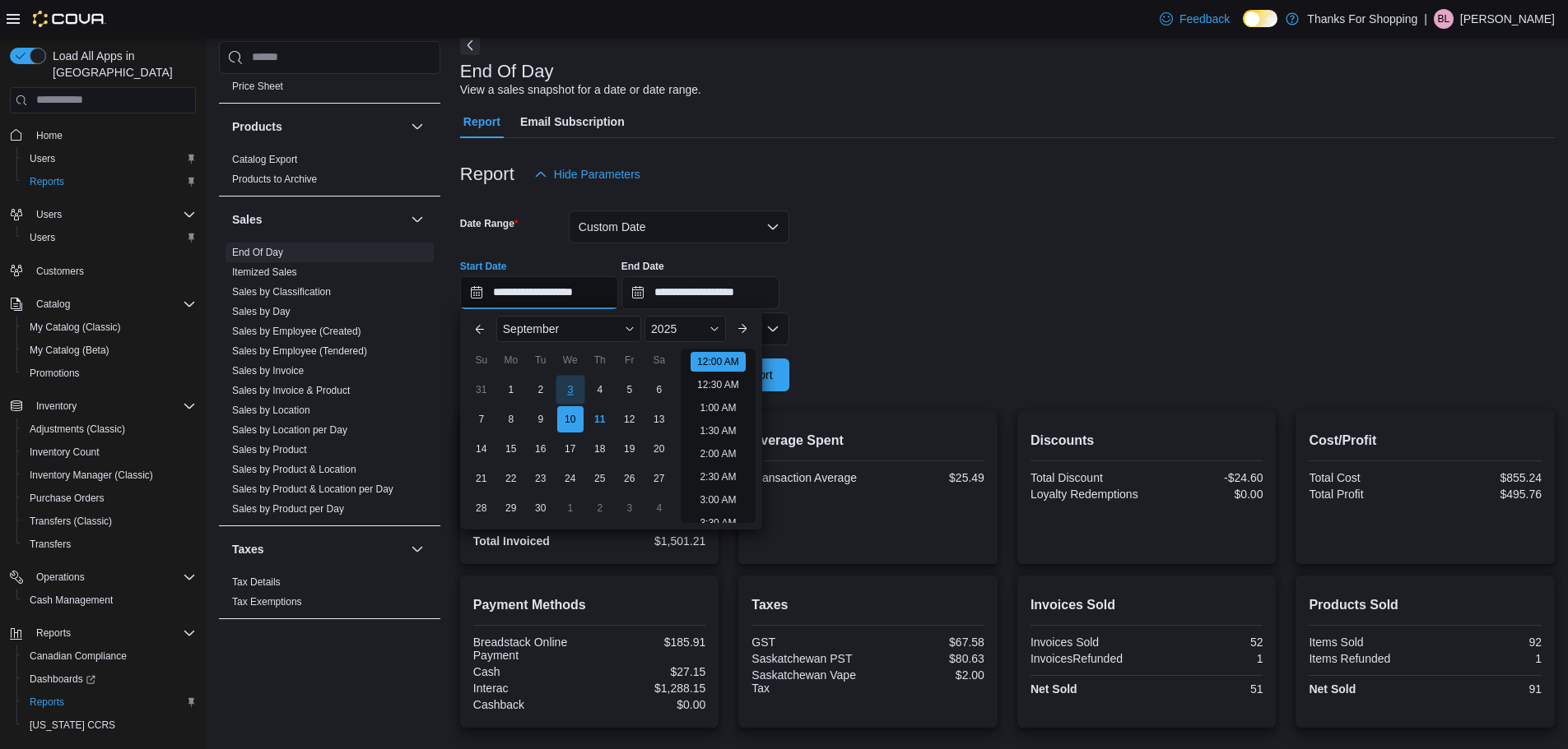
scroll to position [51, 0]
click at [941, 200] on div at bounding box center [1007, 201] width 1094 height 19
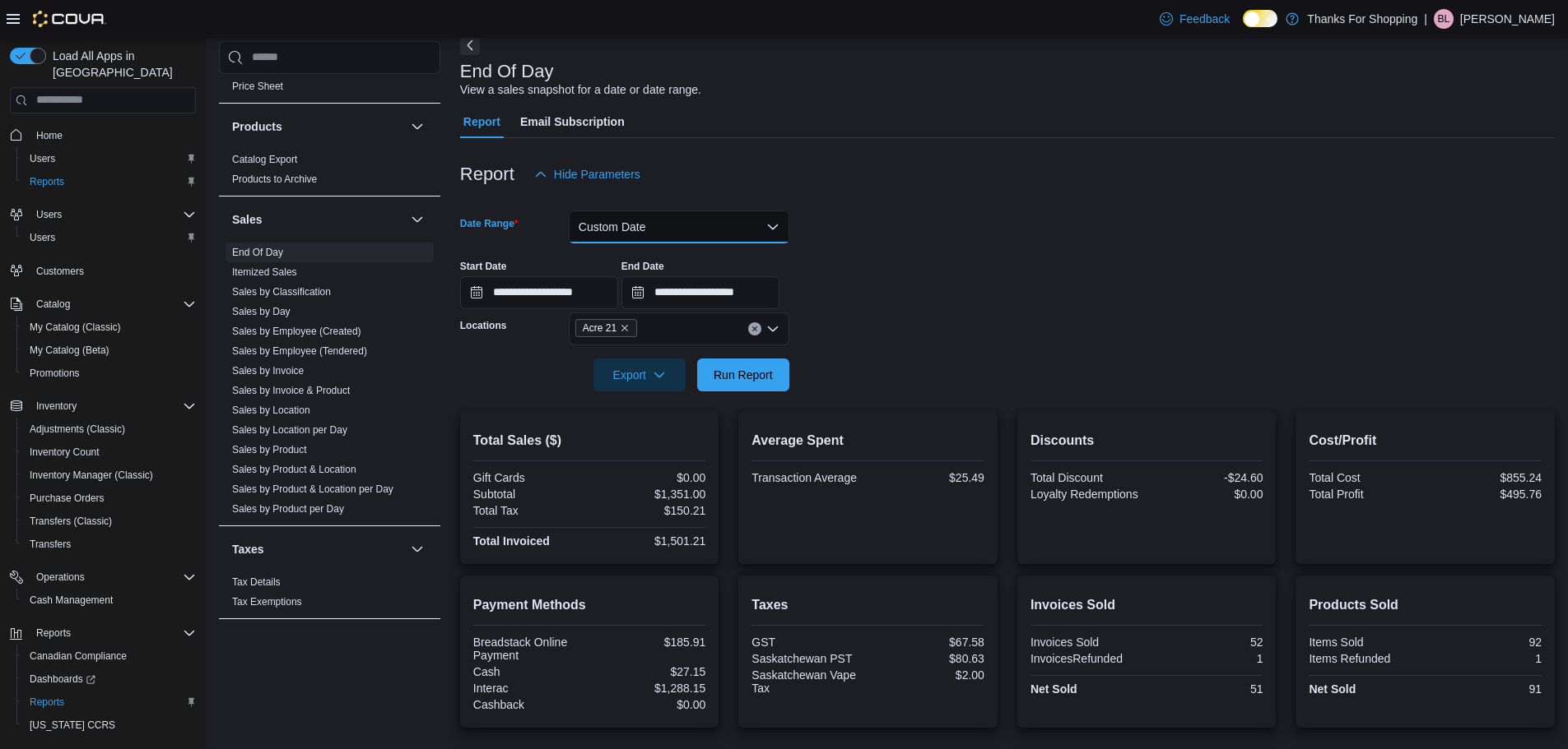
click at [697, 235] on button "Custom Date" at bounding box center [678, 227] width 220 height 33
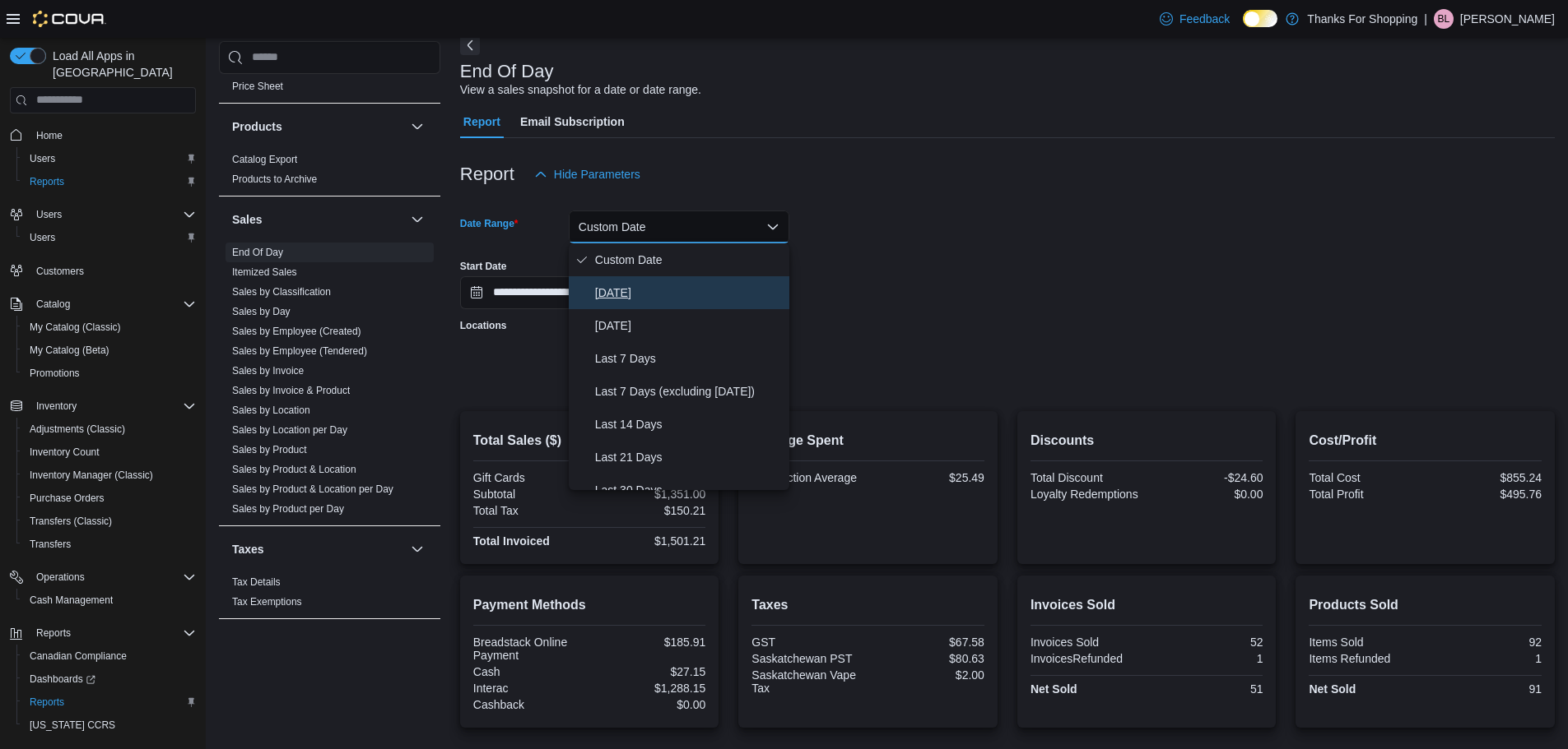
click at [633, 306] on button "Today" at bounding box center [678, 293] width 220 height 33
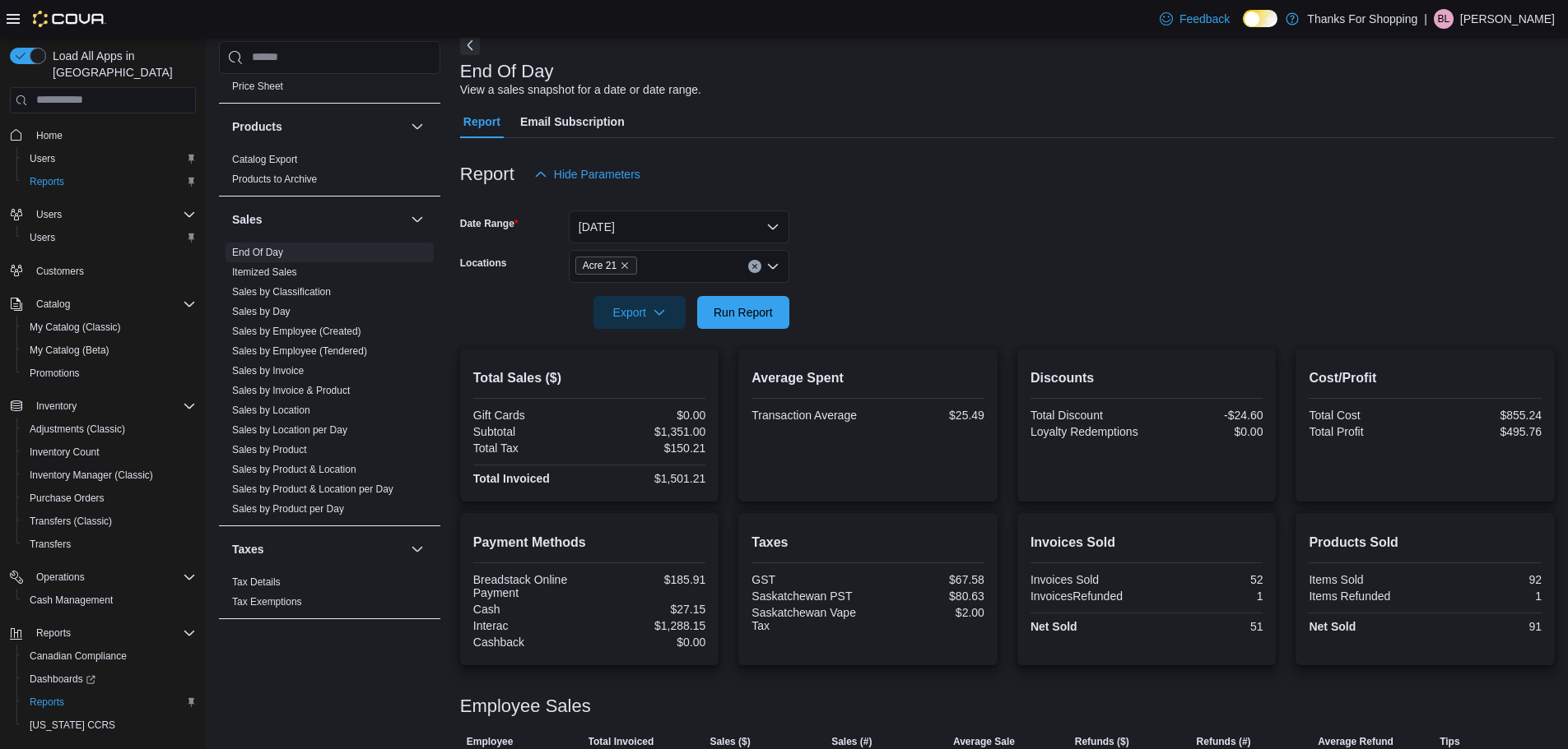
click at [902, 203] on div at bounding box center [1007, 201] width 1094 height 19
click at [711, 319] on span "Run Report" at bounding box center [743, 312] width 72 height 33
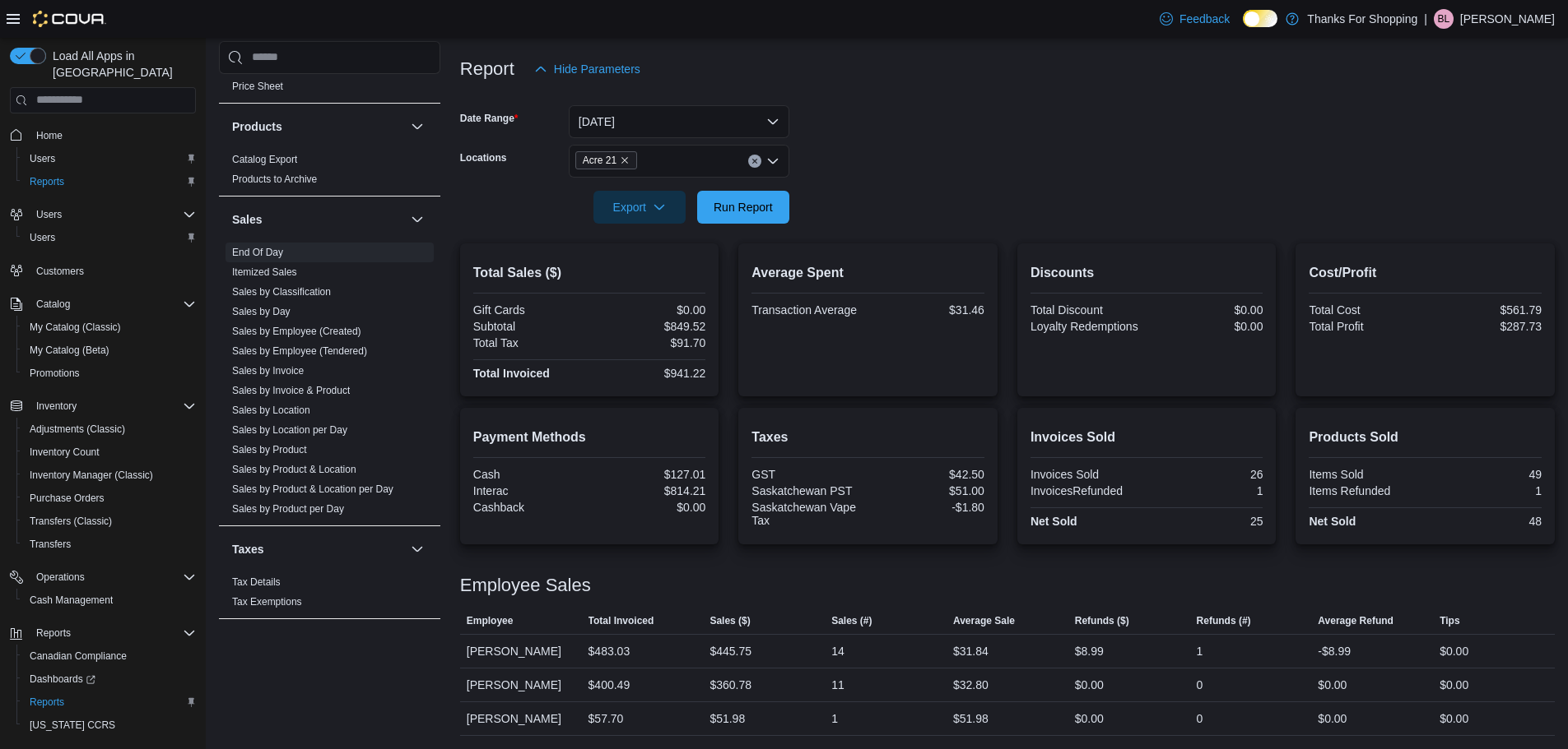
scroll to position [207, 0]
drag, startPoint x: 656, startPoint y: 455, endPoint x: 769, endPoint y: 455, distance: 113.0
click at [769, 455] on div "Payment Methods Cash $127.01 Interac $814.21 Cashback $0.00 Taxes GST $42.50 Sa…" at bounding box center [1007, 476] width 1094 height 136
click at [905, 103] on form "Date Range Today Locations Acre 21 Export Run Report" at bounding box center [1007, 155] width 1094 height 138
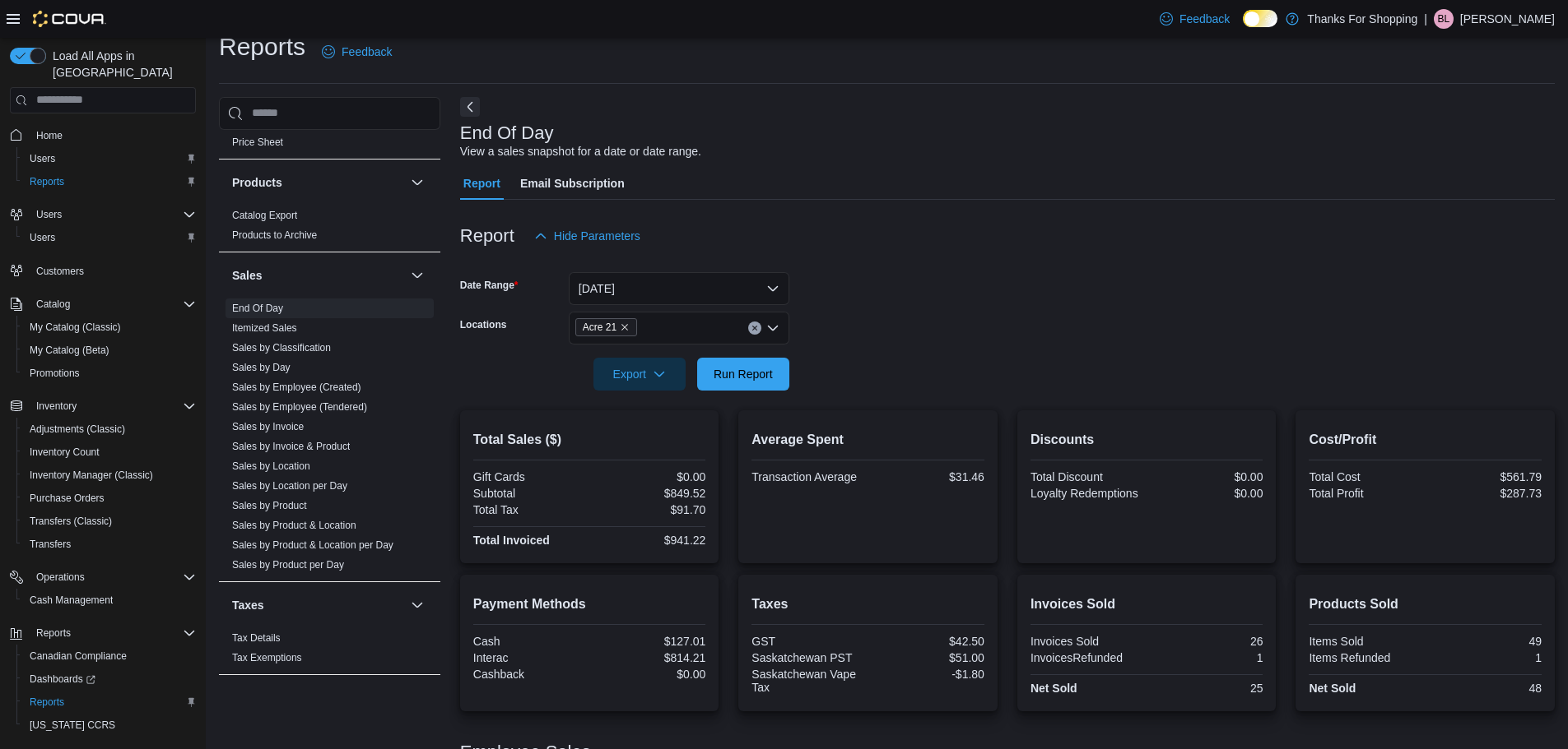
scroll to position [0, 0]
